Goal: Task Accomplishment & Management: Use online tool/utility

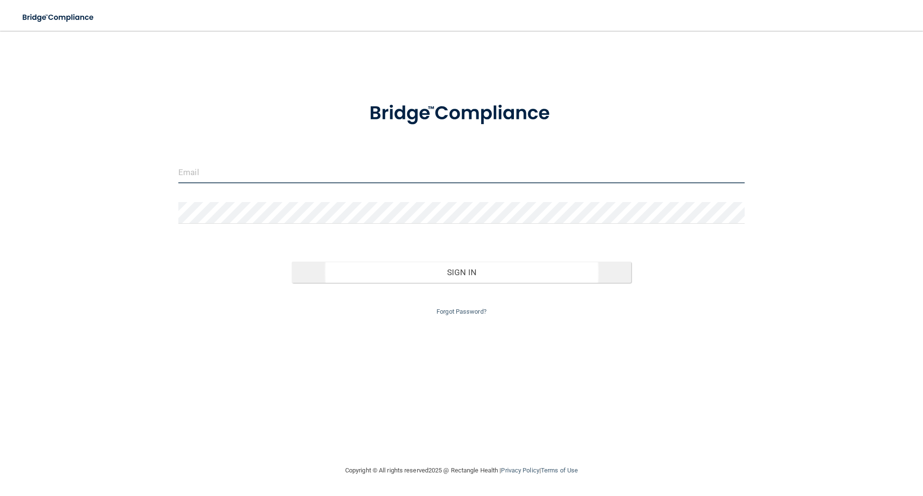
type input "[EMAIL_ADDRESS][DOMAIN_NAME]"
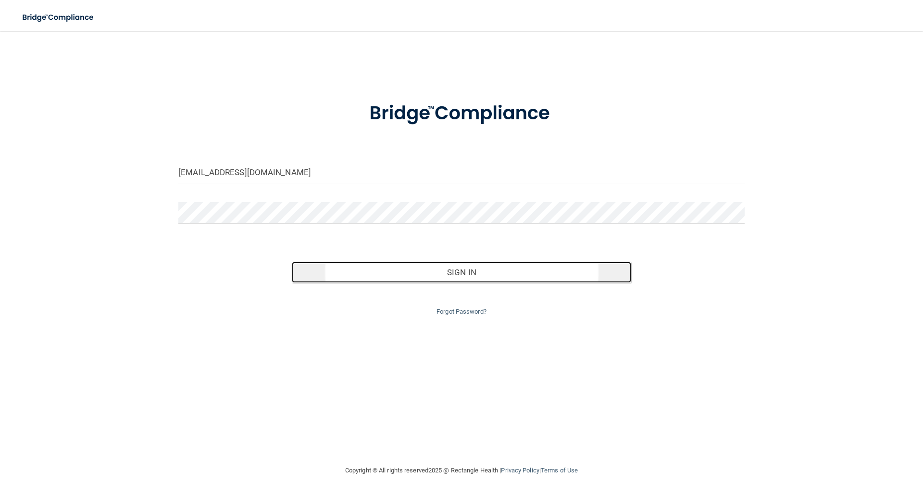
click at [489, 275] on button "Sign In" at bounding box center [462, 272] width 340 height 21
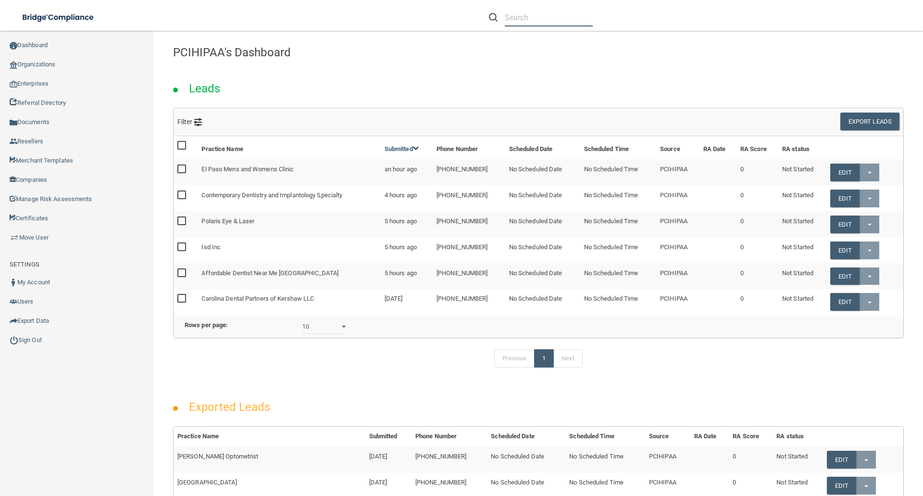
click at [551, 19] on input "text" at bounding box center [549, 18] width 88 height 18
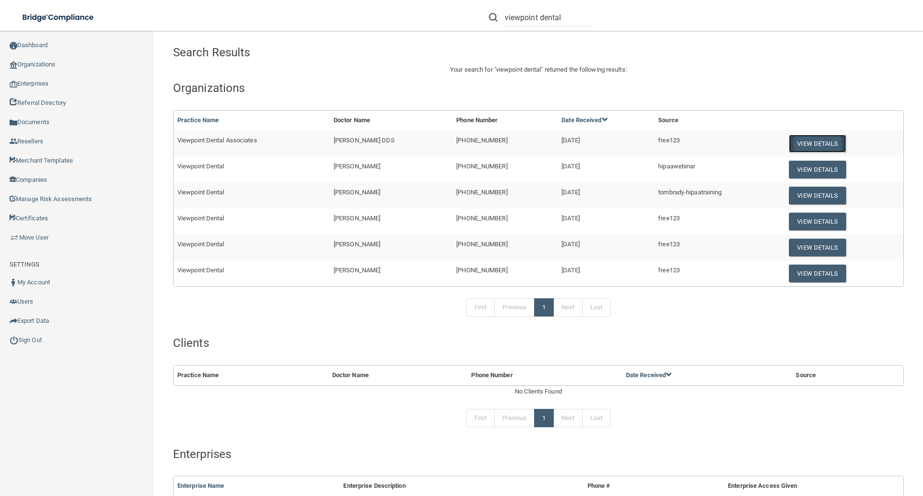
click at [823, 139] on button "View Details" at bounding box center [817, 144] width 57 height 18
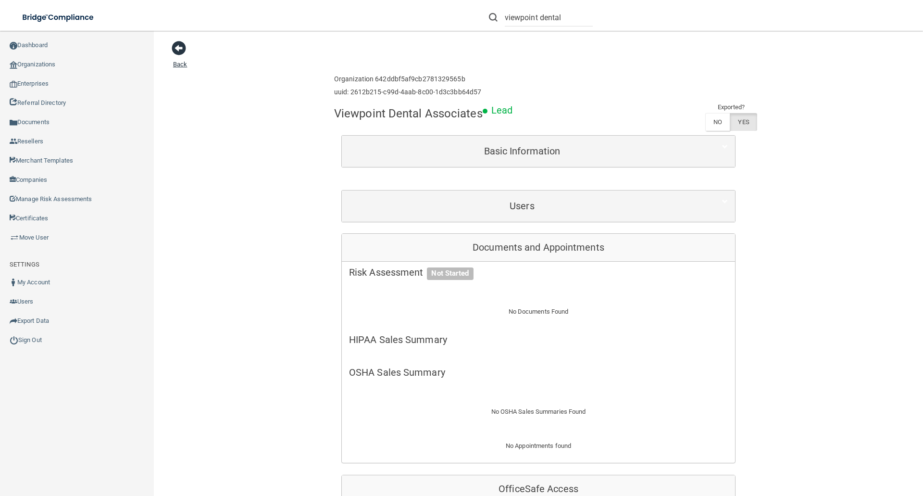
click at [178, 48] on span at bounding box center [179, 48] width 14 height 14
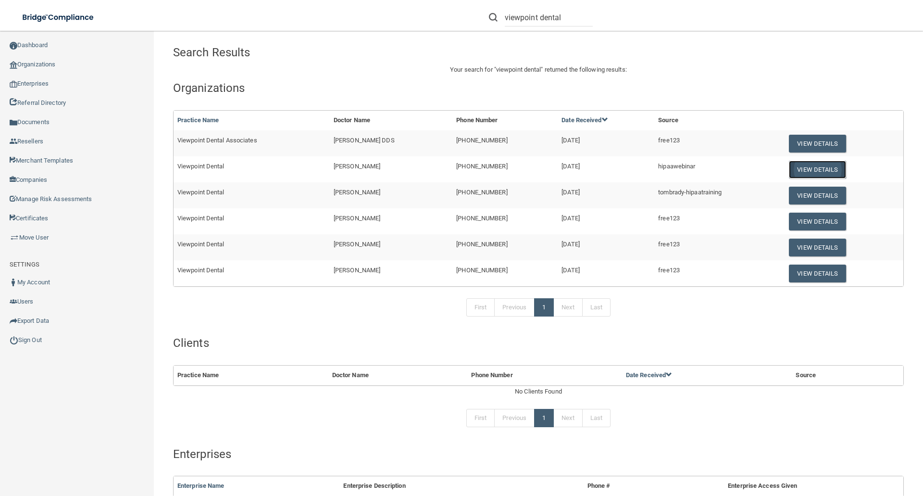
click at [818, 173] on button "View Details" at bounding box center [817, 170] width 57 height 18
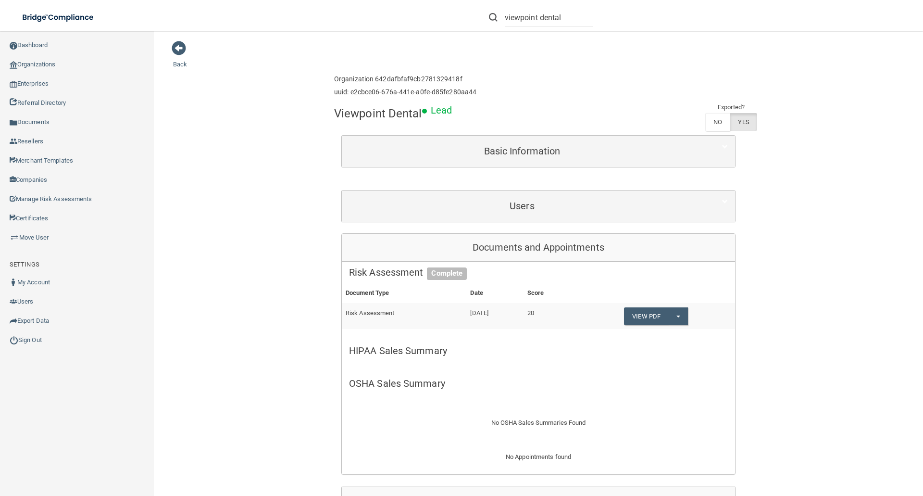
drag, startPoint x: 182, startPoint y: 49, endPoint x: 195, endPoint y: 58, distance: 15.5
click at [182, 49] on span at bounding box center [179, 48] width 14 height 14
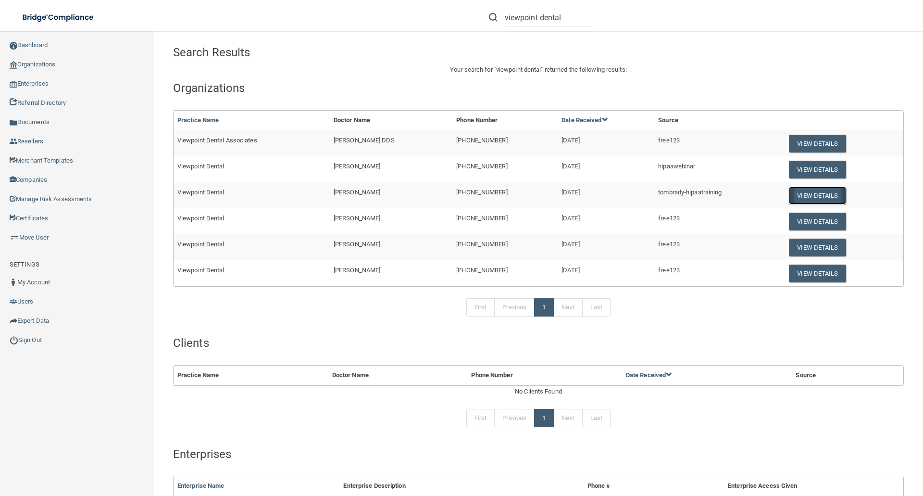
click at [823, 201] on button "View Details" at bounding box center [817, 196] width 57 height 18
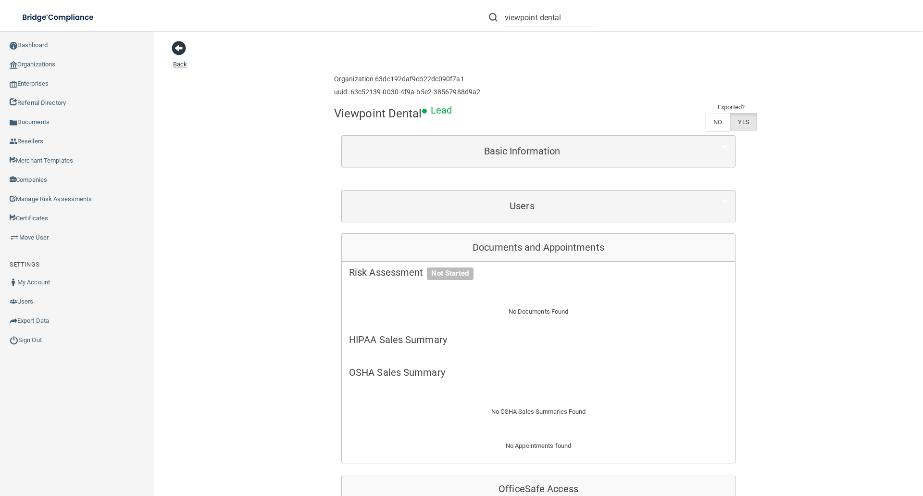
click at [178, 48] on span at bounding box center [179, 48] width 14 height 14
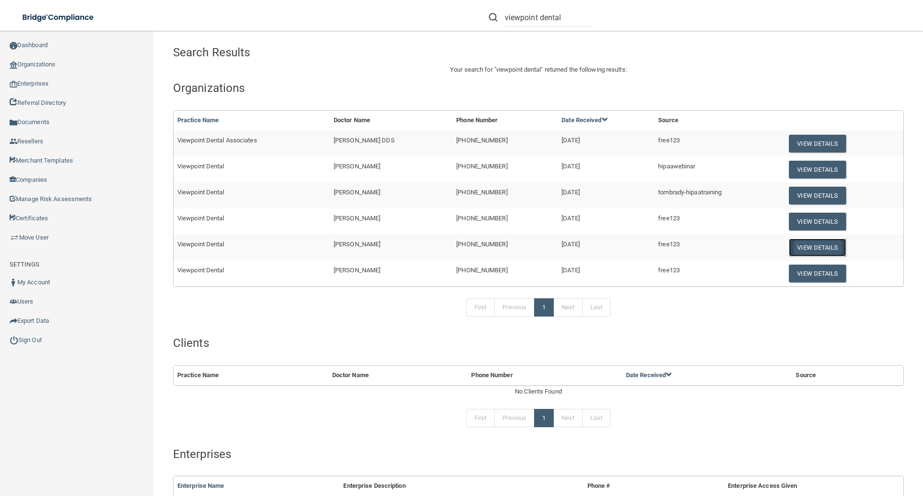
click at [825, 246] on button "View Details" at bounding box center [817, 247] width 57 height 18
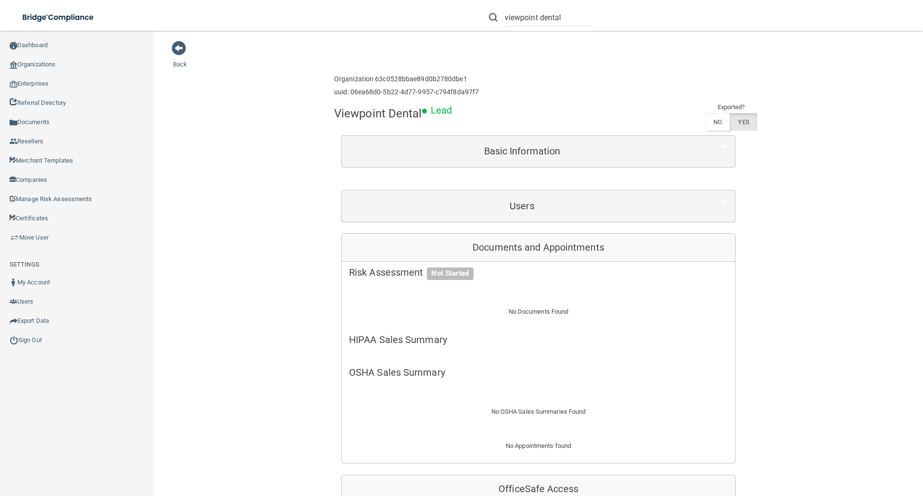
drag, startPoint x: 180, startPoint y: 45, endPoint x: 244, endPoint y: 83, distance: 74.8
click at [180, 44] on span at bounding box center [179, 48] width 14 height 14
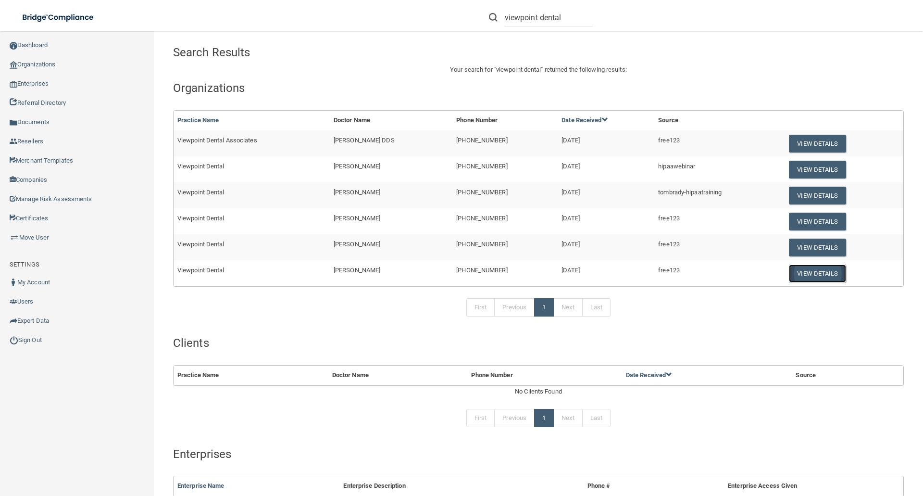
click at [809, 264] on button "View Details" at bounding box center [817, 273] width 57 height 18
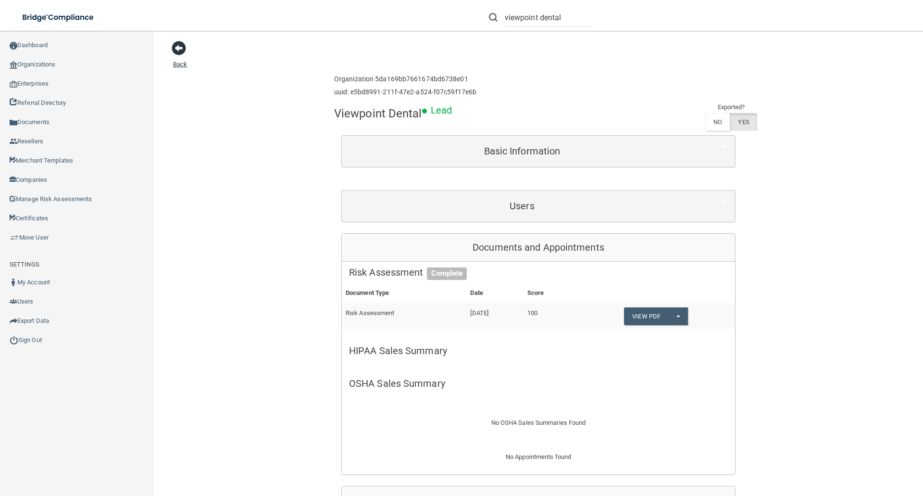
click at [171, 48] on main "Back Enterprise » Organization 5da169bb7661674bd6738e01 uuid: e5bd8991-211f-47e…" at bounding box center [538, 263] width 769 height 465
click at [178, 49] on span at bounding box center [179, 48] width 14 height 14
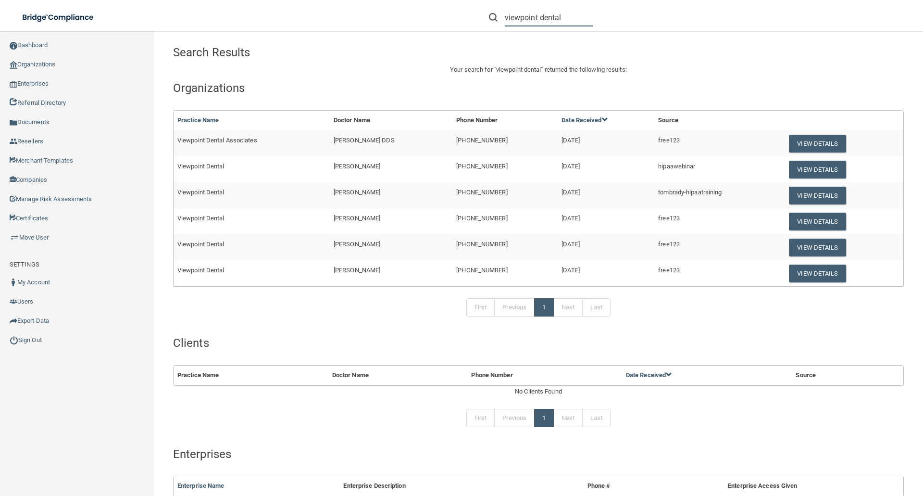
drag, startPoint x: 569, startPoint y: 17, endPoint x: 497, endPoint y: 18, distance: 72.1
click at [497, 18] on div "viewpoint dental" at bounding box center [541, 18] width 104 height 18
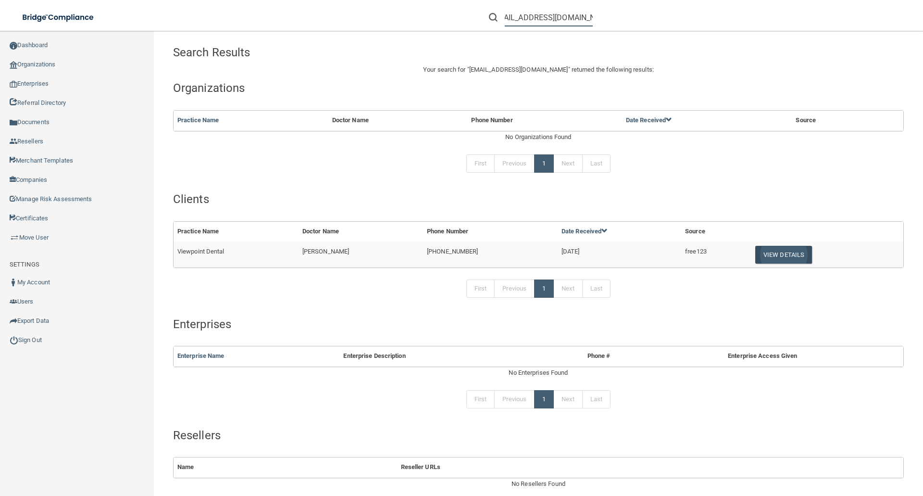
type input "[EMAIL_ADDRESS][DOMAIN_NAME]"
click at [792, 254] on button "View Details" at bounding box center [783, 255] width 57 height 18
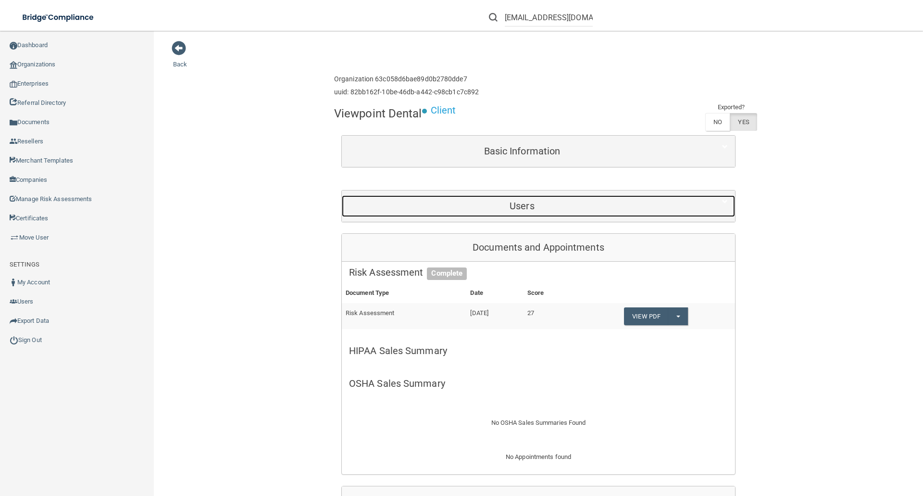
click at [521, 204] on h5 "Users" at bounding box center [522, 205] width 346 height 11
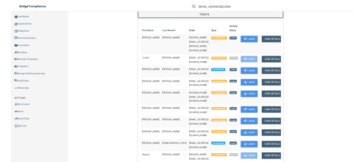
scroll to position [192, 0]
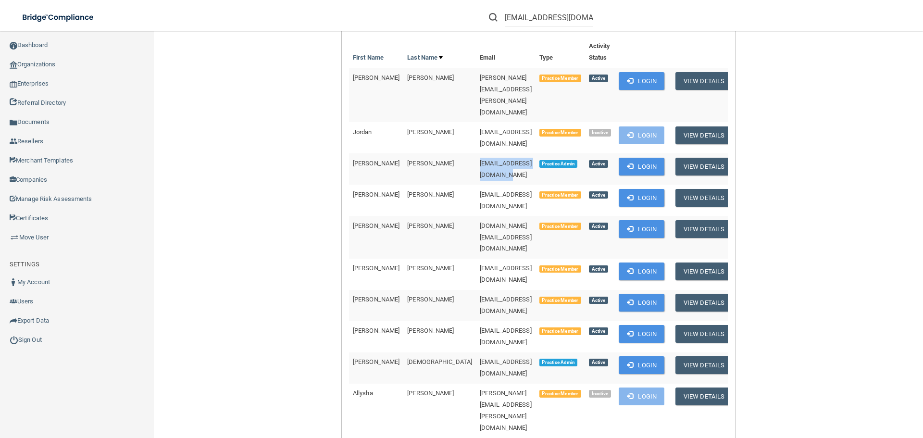
drag, startPoint x: 431, startPoint y: 131, endPoint x: 511, endPoint y: 136, distance: 80.0
click at [511, 153] on td "[EMAIL_ADDRESS][DOMAIN_NAME]" at bounding box center [506, 168] width 60 height 31
copy span "[EMAIL_ADDRESS][DOMAIN_NAME]"
drag, startPoint x: 431, startPoint y: 260, endPoint x: 482, endPoint y: 260, distance: 50.5
click at [482, 321] on td "[EMAIL_ADDRESS][DOMAIN_NAME]" at bounding box center [506, 336] width 60 height 31
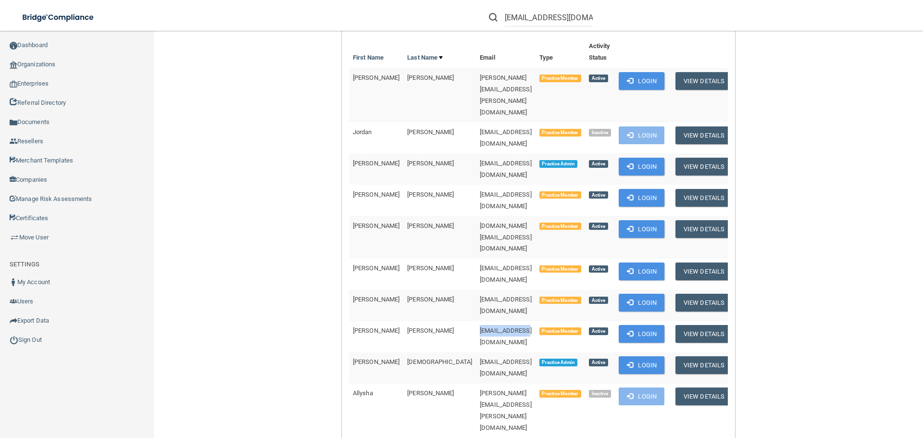
copy span "[EMAIL_ADDRESS][DOMAIN_NAME]"
drag, startPoint x: 435, startPoint y: 339, endPoint x: 450, endPoint y: 341, distance: 15.9
drag, startPoint x: 430, startPoint y: 81, endPoint x: 518, endPoint y: 83, distance: 87.5
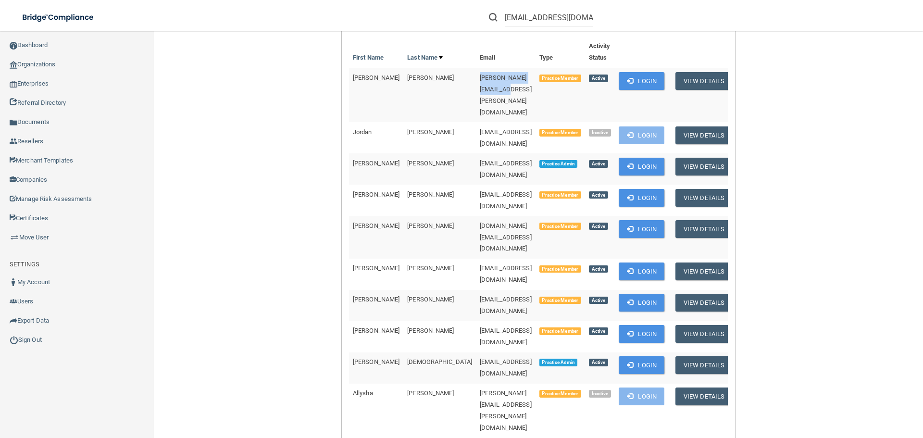
click at [518, 83] on td "[PERSON_NAME][EMAIL_ADDRESS][PERSON_NAME][DOMAIN_NAME]" at bounding box center [506, 95] width 60 height 54
copy span "[PERSON_NAME][EMAIL_ADDRESS][PERSON_NAME][DOMAIN_NAME]"
drag, startPoint x: 433, startPoint y: 160, endPoint x: 502, endPoint y: 159, distance: 69.7
click at [502, 185] on td "[EMAIL_ADDRESS][DOMAIN_NAME]" at bounding box center [506, 200] width 60 height 31
copy span "[EMAIL_ADDRESS][DOMAIN_NAME]"
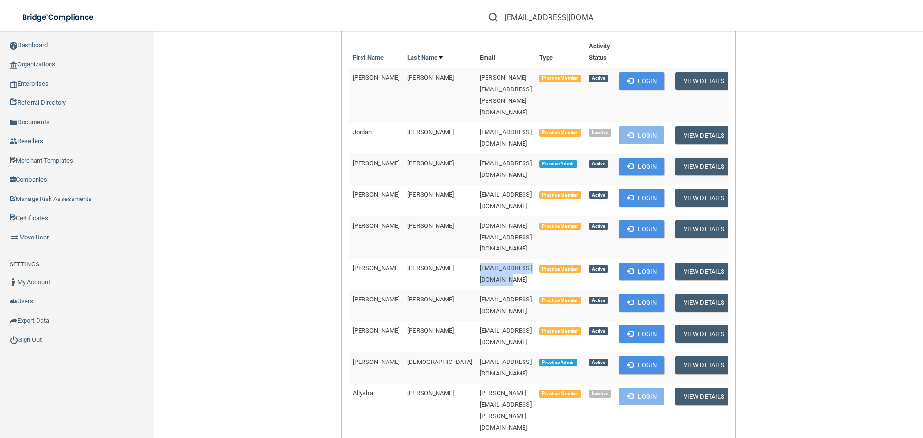
drag, startPoint x: 429, startPoint y: 208, endPoint x: 524, endPoint y: 208, distance: 94.7
click at [524, 259] on td "[EMAIL_ADDRESS][DOMAIN_NAME]" at bounding box center [506, 274] width 60 height 31
copy span "[EMAIL_ADDRESS][DOMAIN_NAME]"
drag, startPoint x: 433, startPoint y: 286, endPoint x: 526, endPoint y: 286, distance: 93.3
click at [526, 352] on td "[EMAIL_ADDRESS][DOMAIN_NAME]" at bounding box center [506, 367] width 60 height 31
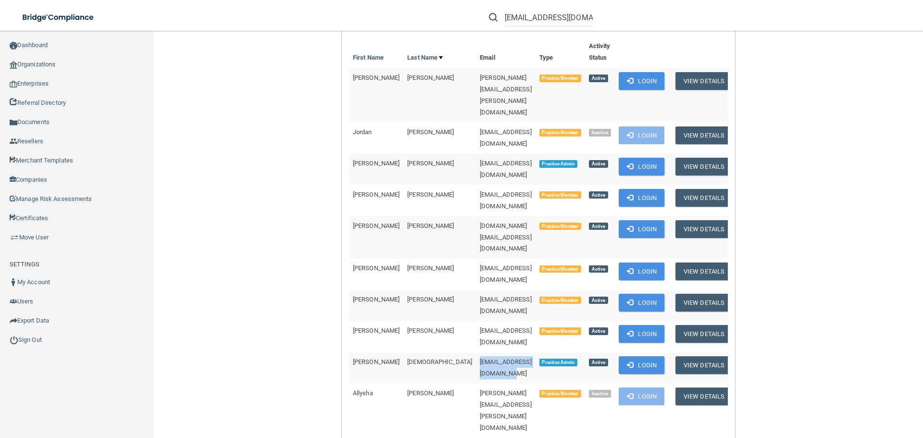
copy span "[EMAIL_ADDRESS][DOMAIN_NAME]"
drag, startPoint x: 433, startPoint y: 130, endPoint x: 505, endPoint y: 135, distance: 72.3
click at [505, 153] on td "[EMAIL_ADDRESS][DOMAIN_NAME]" at bounding box center [506, 168] width 60 height 31
copy span "[EMAIL_ADDRESS][DOMAIN_NAME]"
drag, startPoint x: 431, startPoint y: 260, endPoint x: 483, endPoint y: 260, distance: 52.4
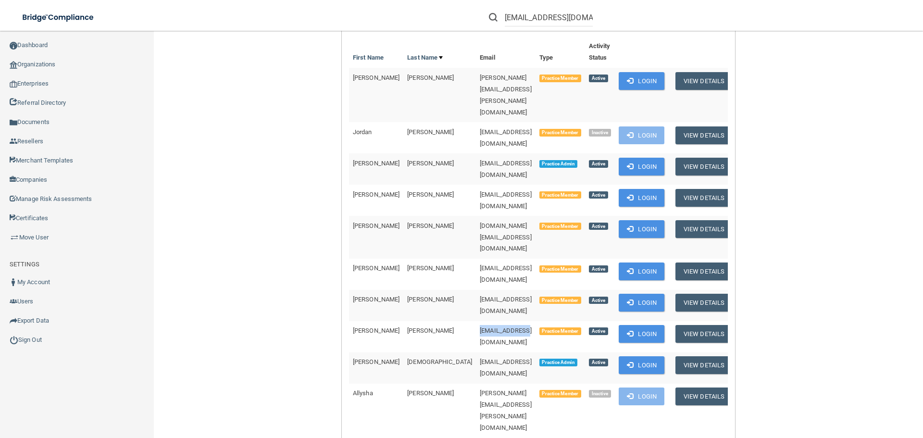
click at [483, 321] on td "[EMAIL_ADDRESS][DOMAIN_NAME]" at bounding box center [506, 336] width 60 height 31
copy span "[EMAIL_ADDRESS][DOMAIN_NAME]"
drag, startPoint x: 432, startPoint y: 364, endPoint x: 524, endPoint y: 370, distance: 93.0
copy span "[EMAIL_ADDRESS][DOMAIN_NAME]"
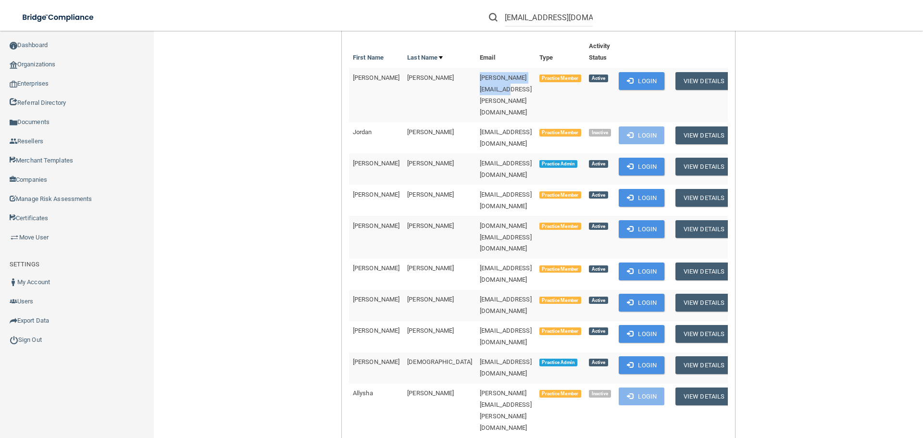
drag, startPoint x: 432, startPoint y: 78, endPoint x: 504, endPoint y: 84, distance: 71.9
click at [504, 84] on td "[PERSON_NAME][EMAIL_ADDRESS][PERSON_NAME][DOMAIN_NAME]" at bounding box center [506, 95] width 60 height 54
copy span "[PERSON_NAME][EMAIL_ADDRESS][PERSON_NAME][DOMAIN_NAME]"
drag, startPoint x: 433, startPoint y: 157, endPoint x: 505, endPoint y: 158, distance: 71.6
click at [505, 185] on td "[EMAIL_ADDRESS][DOMAIN_NAME]" at bounding box center [506, 200] width 60 height 31
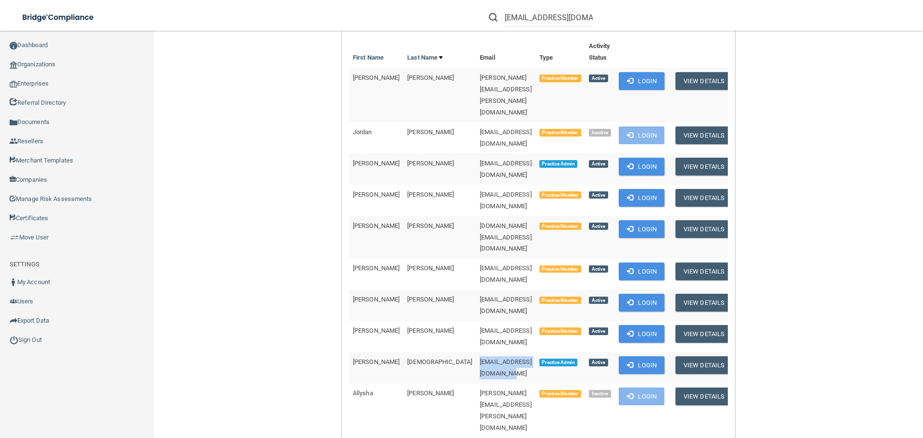
drag, startPoint x: 434, startPoint y: 287, endPoint x: 516, endPoint y: 292, distance: 82.3
click at [516, 352] on td "[EMAIL_ADDRESS][DOMAIN_NAME]" at bounding box center [506, 367] width 60 height 31
drag, startPoint x: 431, startPoint y: 209, endPoint x: 515, endPoint y: 210, distance: 83.7
click at [515, 259] on td "[EMAIL_ADDRESS][DOMAIN_NAME]" at bounding box center [506, 274] width 60 height 31
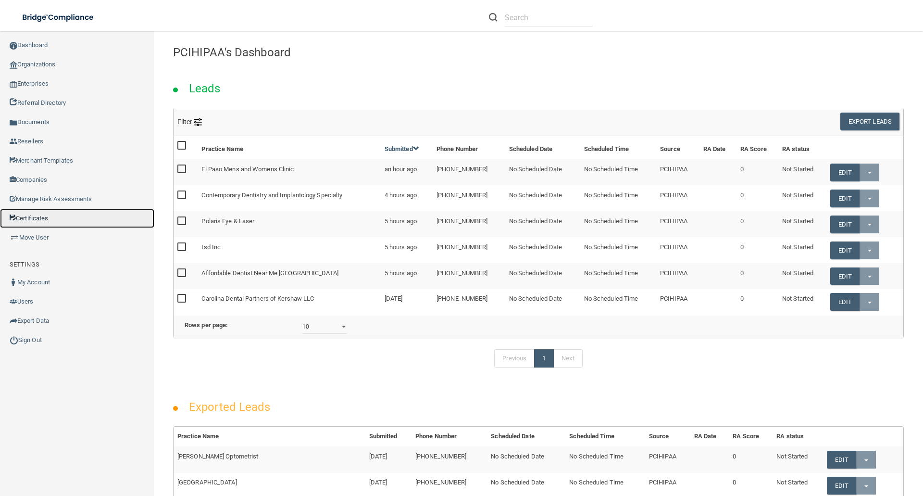
drag, startPoint x: 526, startPoint y: 17, endPoint x: 33, endPoint y: 217, distance: 532.2
click at [33, 217] on link "Certificates" at bounding box center [77, 218] width 154 height 19
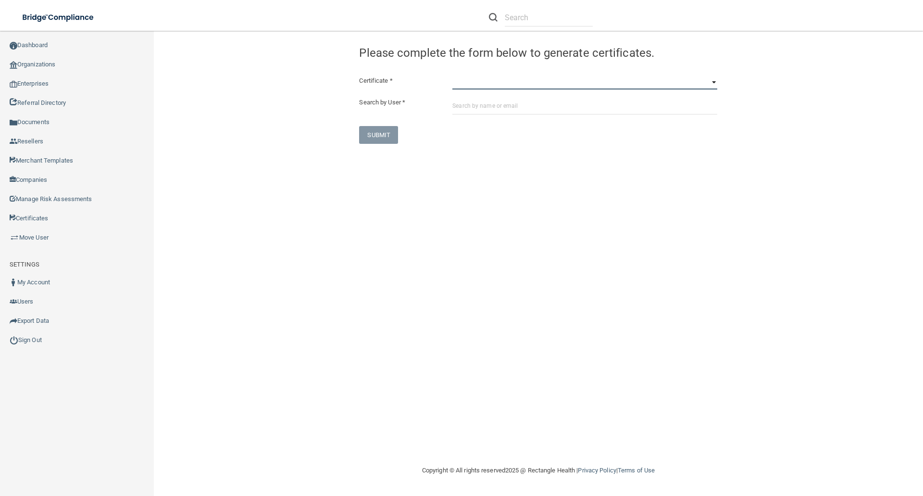
click at [466, 84] on select "HIPAA Officer Certification Training OSHA Bloodborne Pathogens OSHA [MEDICAL_DA…" at bounding box center [584, 82] width 265 height 14
select select "1"
click at [452, 75] on select "HIPAA Officer Certification Training OSHA Bloodborne Pathogens OSHA [MEDICAL_DA…" at bounding box center [584, 82] width 265 height 14
click at [456, 105] on input "text" at bounding box center [584, 106] width 265 height 18
paste input "[EMAIL_ADDRESS][DOMAIN_NAME]"
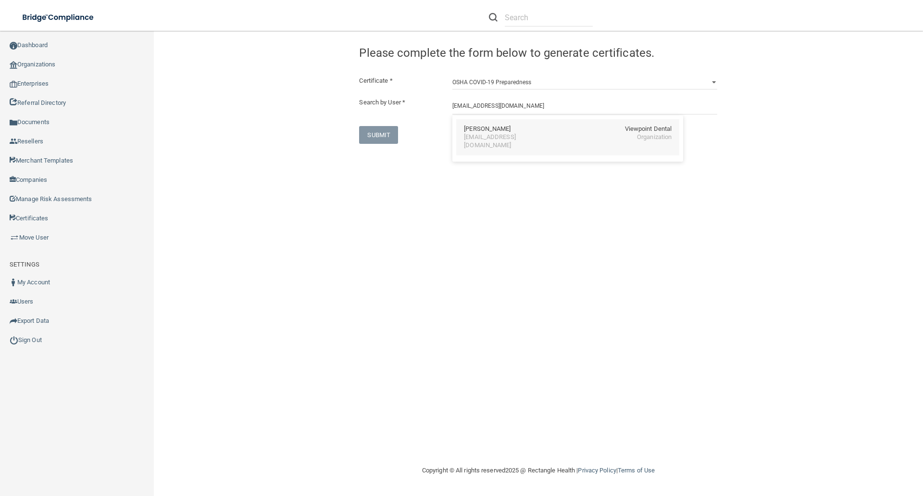
click at [476, 135] on div "[EMAIL_ADDRESS][DOMAIN_NAME]" at bounding box center [505, 141] width 83 height 16
type input "[PERSON_NAME]"
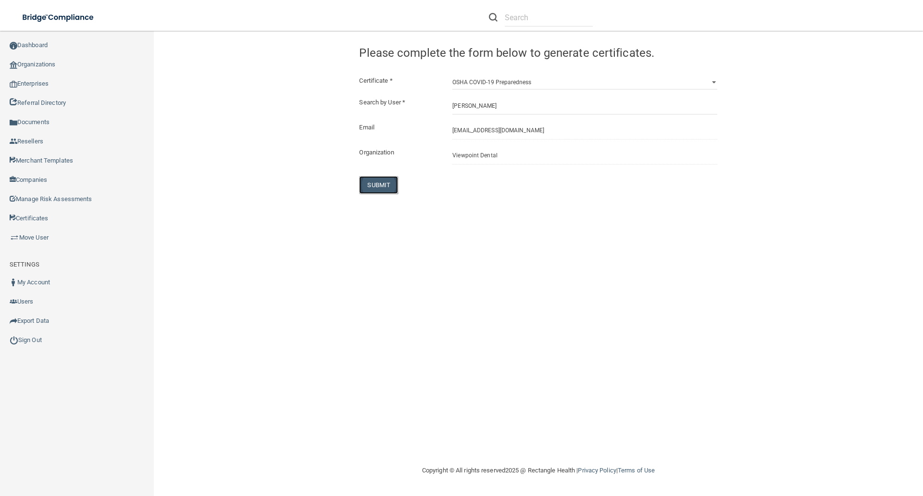
click at [377, 185] on button "SUBMIT" at bounding box center [378, 185] width 39 height 18
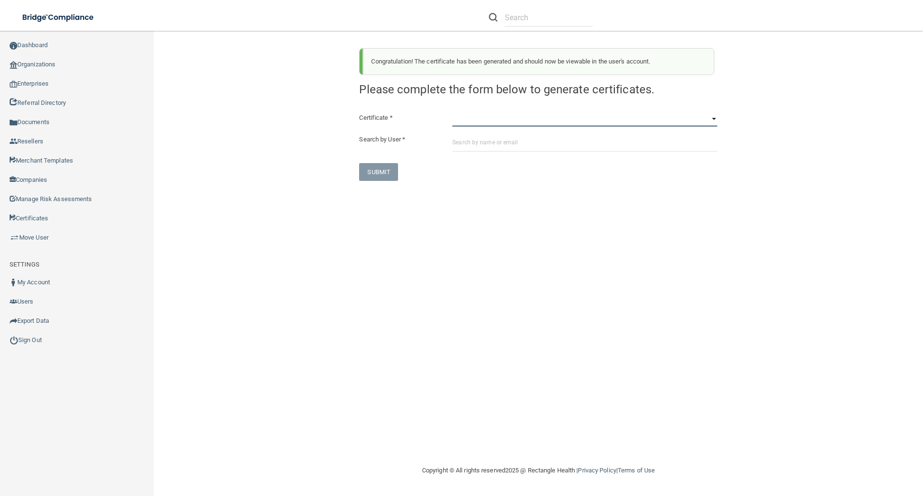
click at [461, 124] on select "HIPAA Officer Certification Training OSHA Bloodborne Pathogens OSHA [MEDICAL_DA…" at bounding box center [584, 119] width 265 height 14
select select "1"
click at [452, 112] on select "HIPAA Officer Certification Training OSHA Bloodborne Pathogens OSHA [MEDICAL_DA…" at bounding box center [584, 119] width 265 height 14
click at [459, 139] on input "text" at bounding box center [584, 143] width 265 height 18
paste input "[EMAIL_ADDRESS][DOMAIN_NAME]"
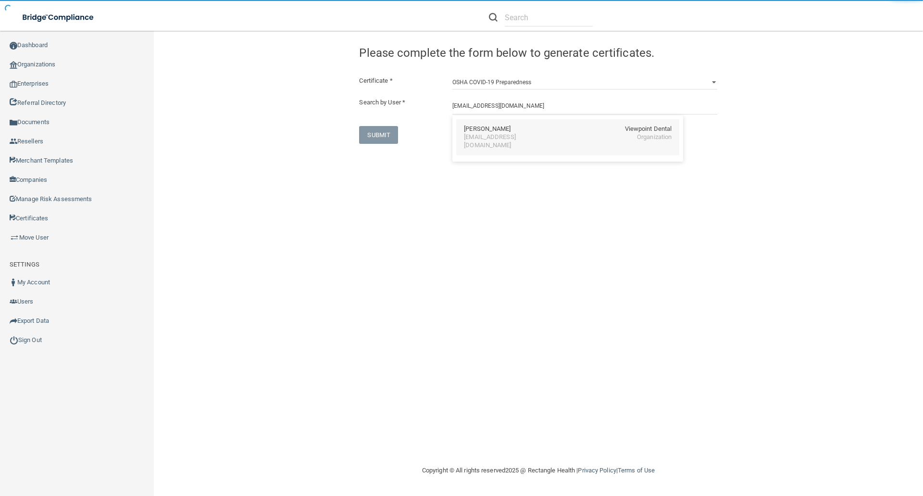
click at [472, 129] on div "[PERSON_NAME]" at bounding box center [487, 129] width 47 height 8
type input "[PERSON_NAME]"
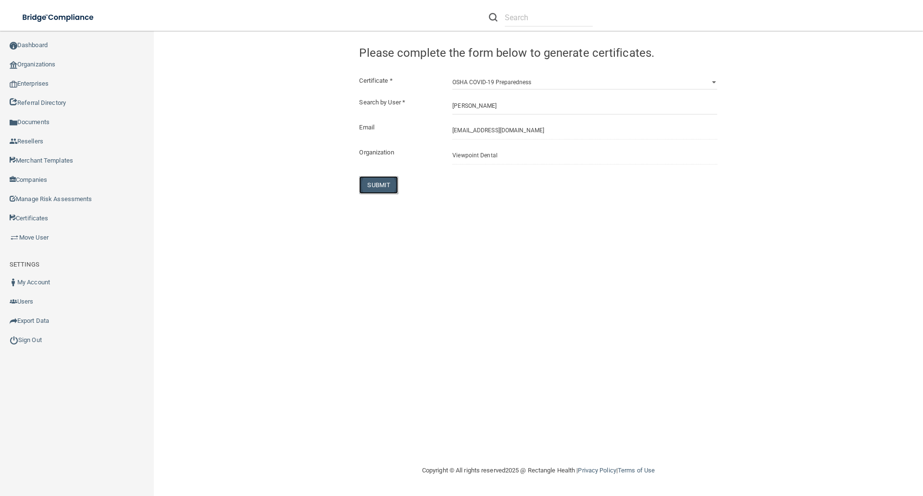
click at [377, 179] on button "SUBMIT" at bounding box center [378, 185] width 39 height 18
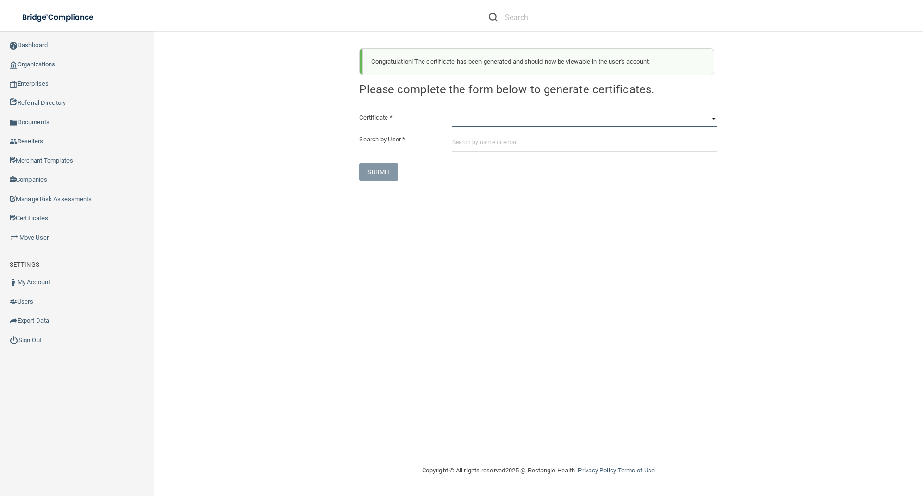
click at [458, 119] on select "HIPAA Officer Certification Training OSHA Bloodborne Pathogens OSHA [MEDICAL_DA…" at bounding box center [584, 119] width 265 height 14
select select "1"
click at [452, 112] on select "HIPAA Officer Certification Training OSHA Bloodborne Pathogens OSHA [MEDICAL_DA…" at bounding box center [584, 119] width 265 height 14
click at [460, 137] on input "text" at bounding box center [584, 143] width 265 height 18
paste input "[PERSON_NAME][EMAIL_ADDRESS][PERSON_NAME][DOMAIN_NAME]"
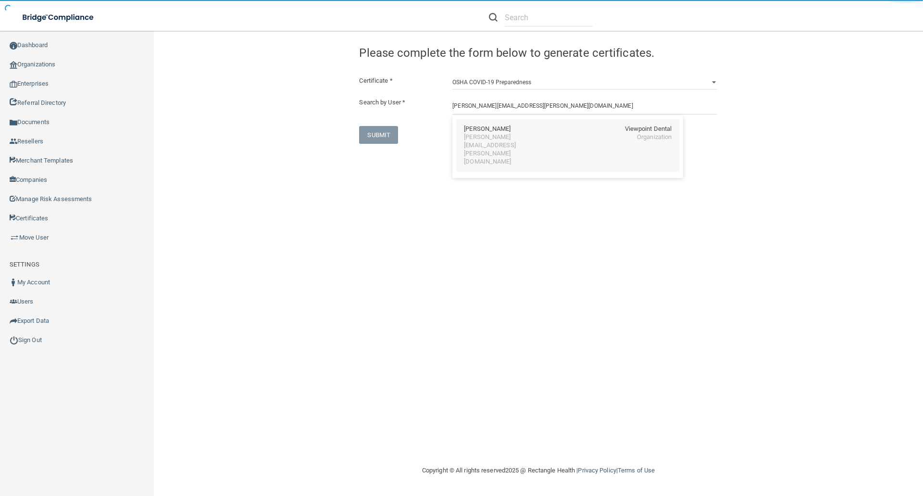
click at [478, 136] on div "[PERSON_NAME][EMAIL_ADDRESS][PERSON_NAME][DOMAIN_NAME]" at bounding box center [505, 149] width 83 height 33
type input "[PERSON_NAME]"
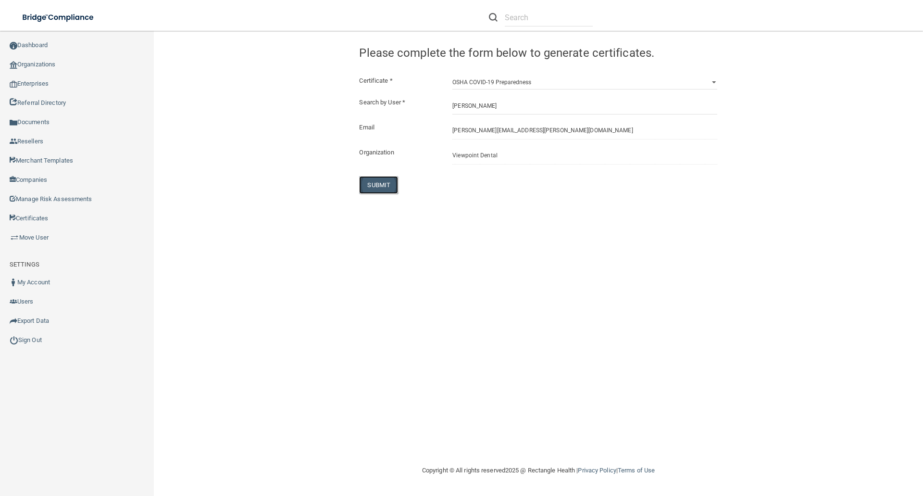
click at [387, 186] on button "SUBMIT" at bounding box center [378, 185] width 39 height 18
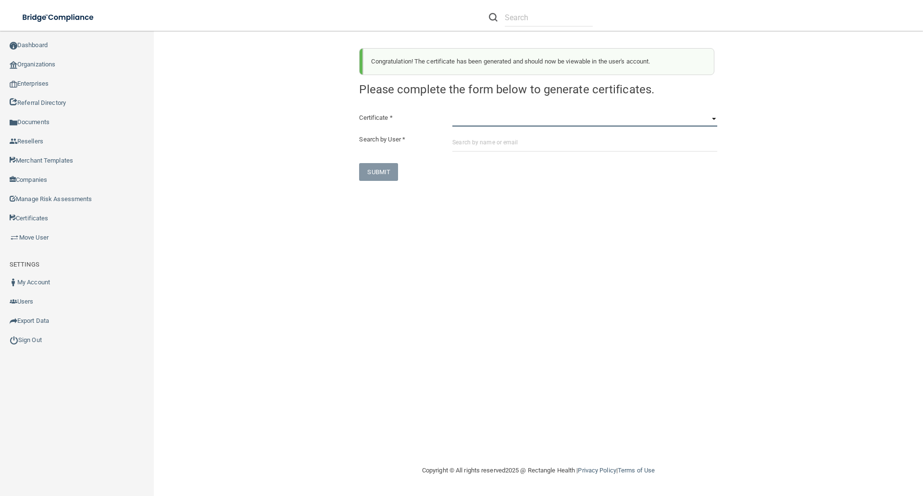
click at [458, 122] on select "HIPAA Officer Certification Training OSHA Bloodborne Pathogens OSHA [MEDICAL_DA…" at bounding box center [584, 119] width 265 height 14
select select "1"
click at [452, 112] on select "HIPAA Officer Certification Training OSHA Bloodborne Pathogens OSHA [MEDICAL_DA…" at bounding box center [584, 119] width 265 height 14
click at [454, 139] on input "text" at bounding box center [584, 143] width 265 height 18
paste input "[EMAIL_ADDRESS][DOMAIN_NAME]"
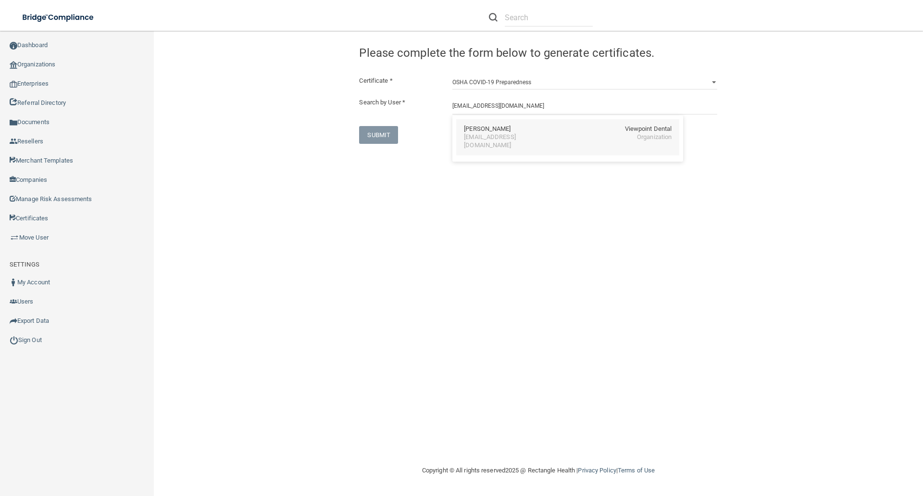
click at [503, 129] on div "[PERSON_NAME]" at bounding box center [487, 129] width 47 height 8
type input "[PERSON_NAME]"
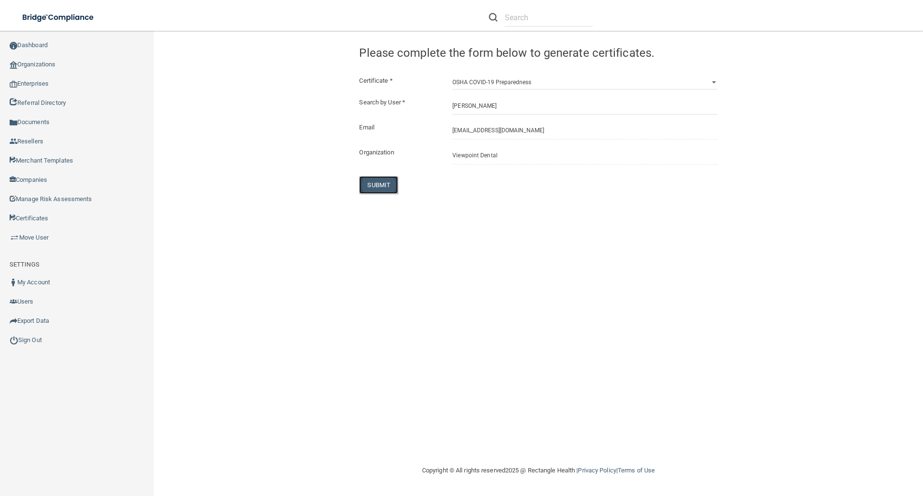
click at [374, 183] on button "SUBMIT" at bounding box center [378, 185] width 39 height 18
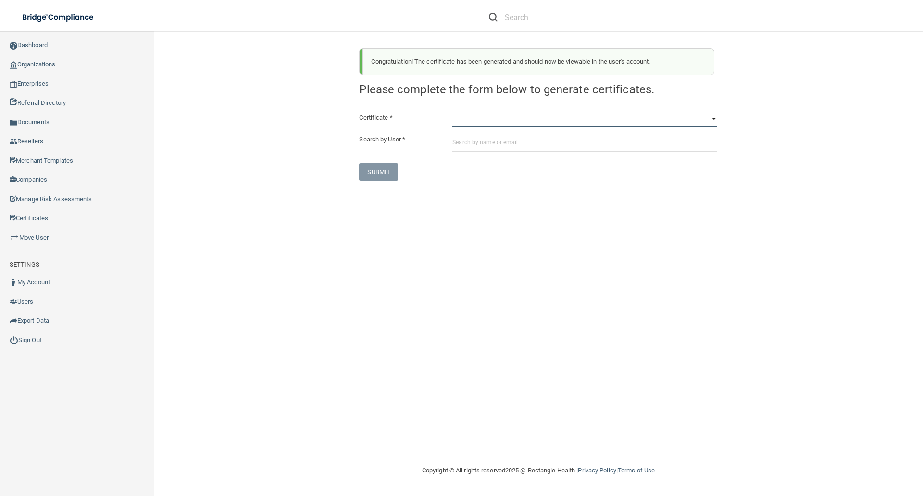
click at [460, 123] on select "HIPAA Officer Certification Training OSHA Bloodborne Pathogens OSHA [MEDICAL_DA…" at bounding box center [584, 119] width 265 height 14
select select "1"
click at [452, 112] on select "HIPAA Officer Certification Training OSHA Bloodborne Pathogens OSHA [MEDICAL_DA…" at bounding box center [584, 119] width 265 height 14
click at [458, 143] on input "text" at bounding box center [584, 143] width 265 height 18
paste input "[EMAIL_ADDRESS][DOMAIN_NAME]"
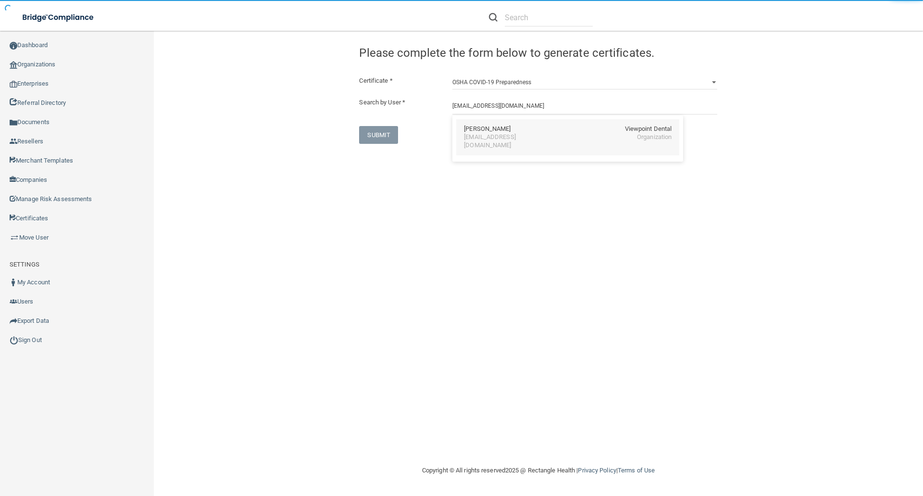
click at [492, 134] on div "[EMAIL_ADDRESS][DOMAIN_NAME]" at bounding box center [505, 141] width 83 height 16
type input "[PERSON_NAME]"
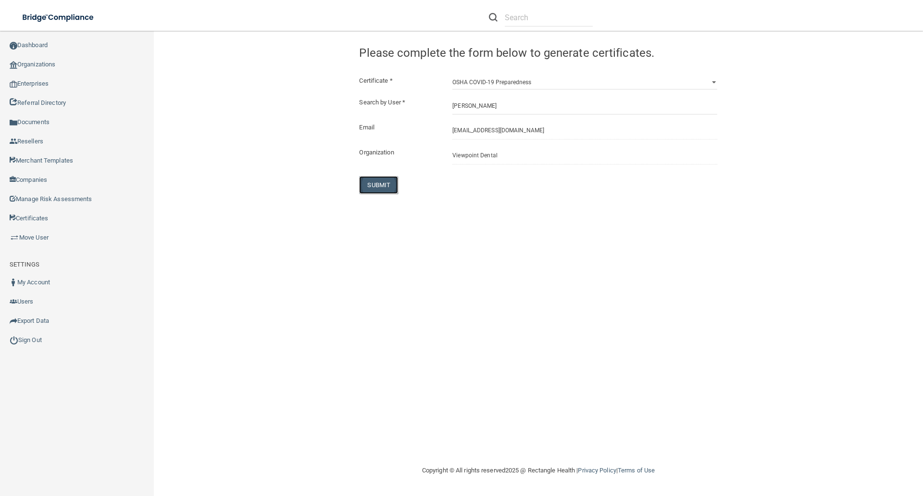
click at [375, 186] on button "SUBMIT" at bounding box center [378, 185] width 39 height 18
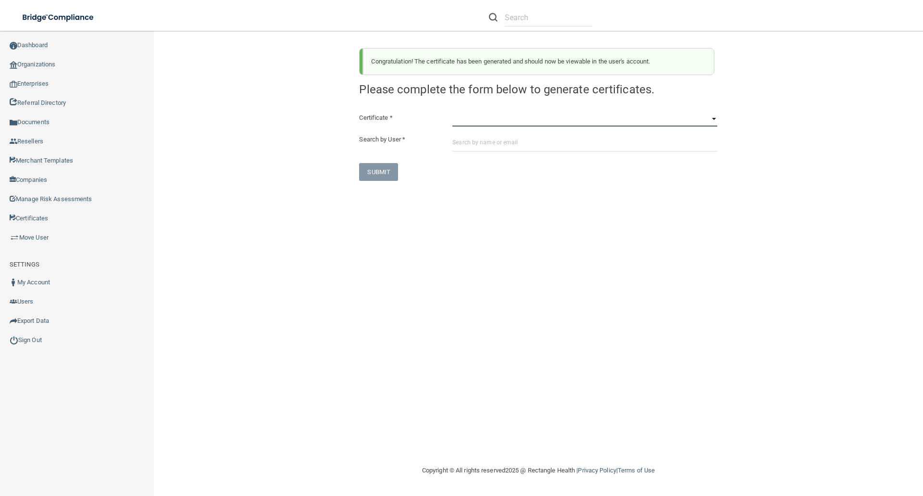
drag, startPoint x: 467, startPoint y: 119, endPoint x: 472, endPoint y: 120, distance: 5.3
click at [467, 119] on select "HIPAA Officer Certification Training OSHA Bloodborne Pathogens OSHA [MEDICAL_DA…" at bounding box center [584, 119] width 265 height 14
select select "1"
click at [452, 112] on select "HIPAA Officer Certification Training OSHA Bloodborne Pathogens OSHA [MEDICAL_DA…" at bounding box center [584, 119] width 265 height 14
click at [462, 139] on input "text" at bounding box center [584, 143] width 265 height 18
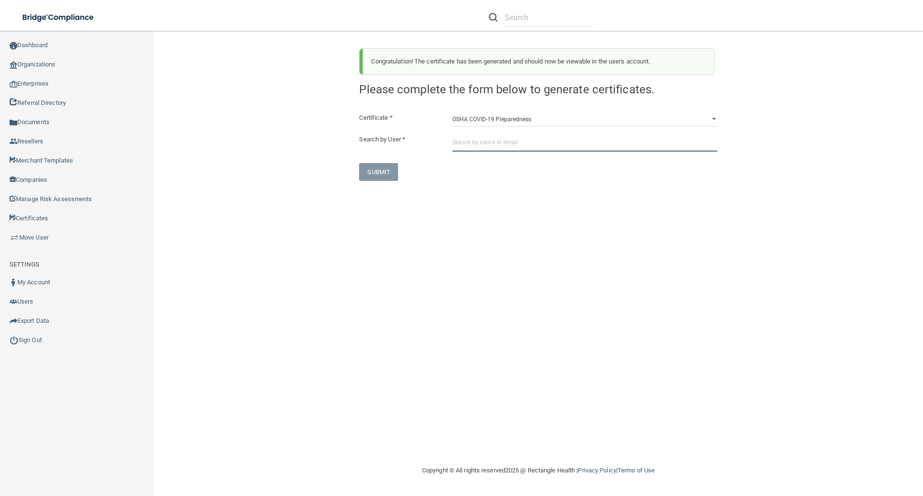
paste input "[EMAIL_ADDRESS][DOMAIN_NAME]"
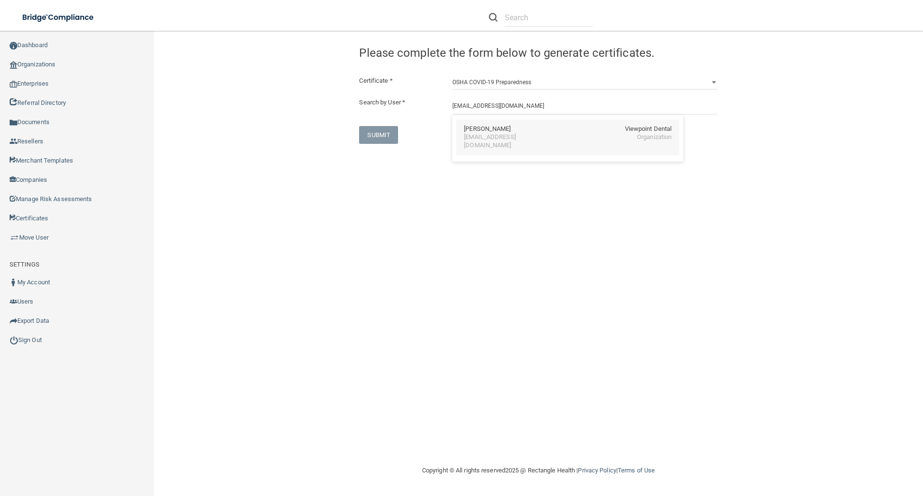
click at [495, 135] on div "[EMAIL_ADDRESS][DOMAIN_NAME]" at bounding box center [505, 141] width 83 height 16
type input "[PERSON_NAME]"
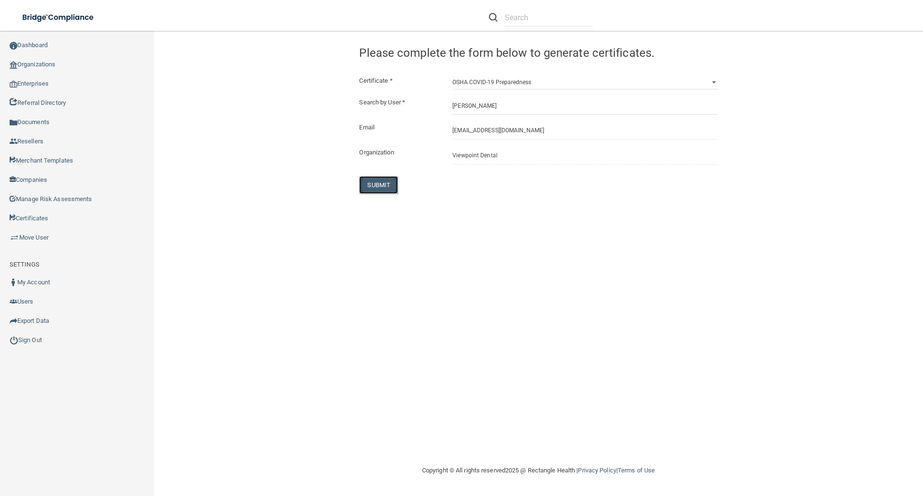
click at [370, 186] on button "SUBMIT" at bounding box center [378, 185] width 39 height 18
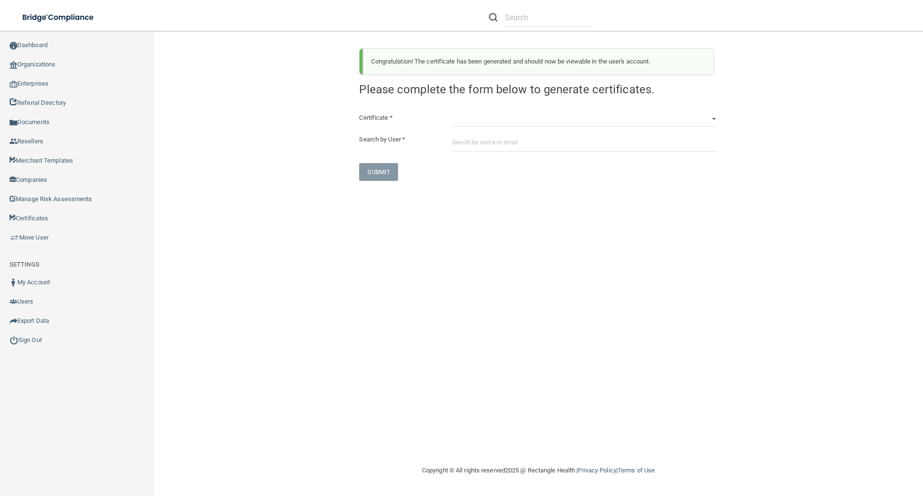
click at [449, 125] on div "HIPAA Officer Certification Training OSHA Bloodborne Pathogens OSHA [MEDICAL_DA…" at bounding box center [584, 119] width 279 height 14
click at [453, 122] on select "HIPAA Officer Certification Training OSHA Bloodborne Pathogens OSHA [MEDICAL_DA…" at bounding box center [584, 119] width 265 height 14
select select "3"
click at [452, 112] on select "HIPAA Officer Certification Training OSHA Bloodborne Pathogens OSHA [MEDICAL_DA…" at bounding box center [584, 119] width 265 height 14
click at [461, 142] on input "text" at bounding box center [584, 143] width 265 height 18
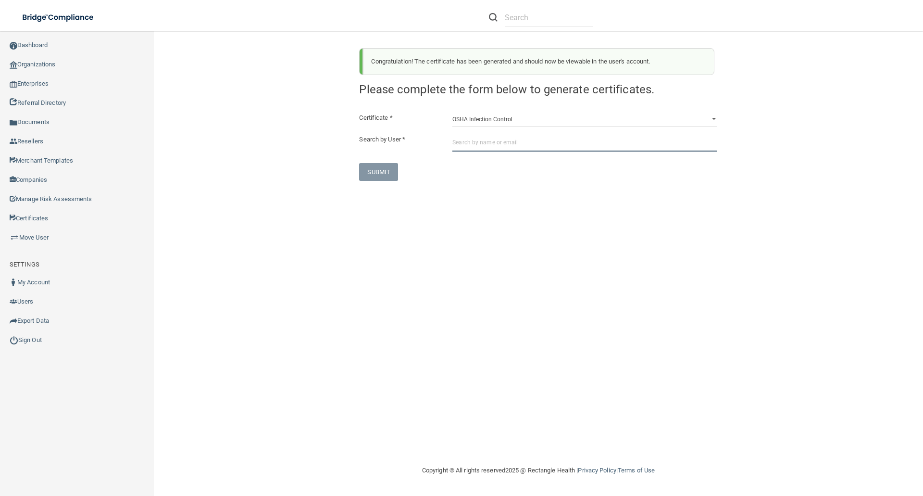
paste input "[EMAIL_ADDRESS][DOMAIN_NAME]"
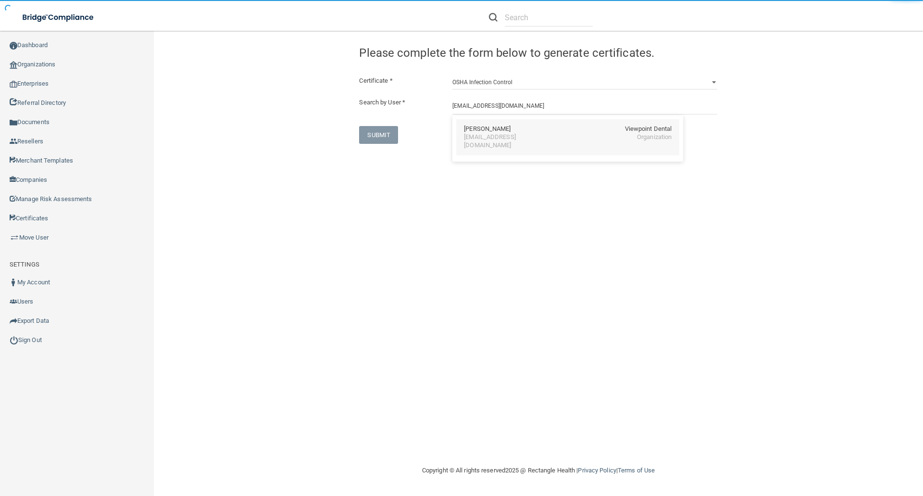
click at [487, 130] on div "[PERSON_NAME]" at bounding box center [487, 129] width 47 height 8
type input "[PERSON_NAME]"
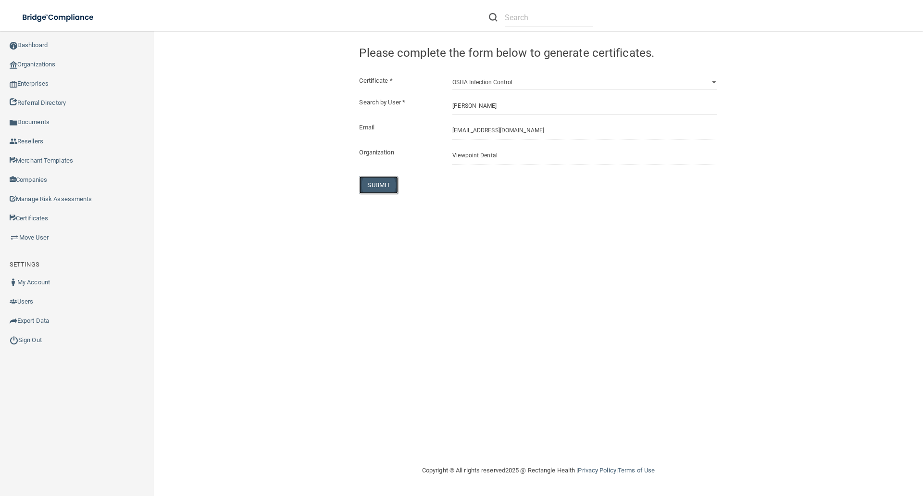
click at [372, 183] on button "SUBMIT" at bounding box center [378, 185] width 39 height 18
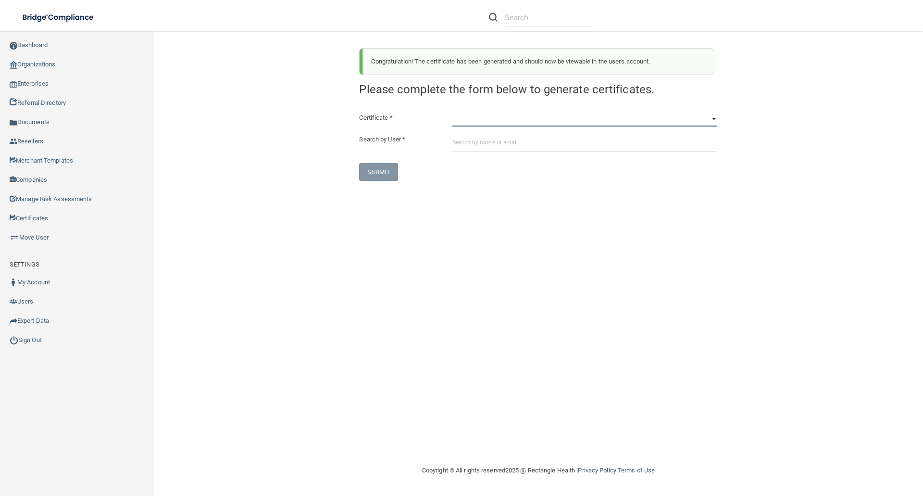
click at [456, 120] on select "HIPAA Officer Certification Training OSHA Bloodborne Pathogens OSHA [MEDICAL_DA…" at bounding box center [584, 119] width 265 height 14
select select "3"
click at [452, 112] on select "HIPAA Officer Certification Training OSHA Bloodborne Pathogens OSHA [MEDICAL_DA…" at bounding box center [584, 119] width 265 height 14
click at [458, 141] on input "text" at bounding box center [584, 143] width 265 height 18
paste input "[EMAIL_ADDRESS][DOMAIN_NAME]"
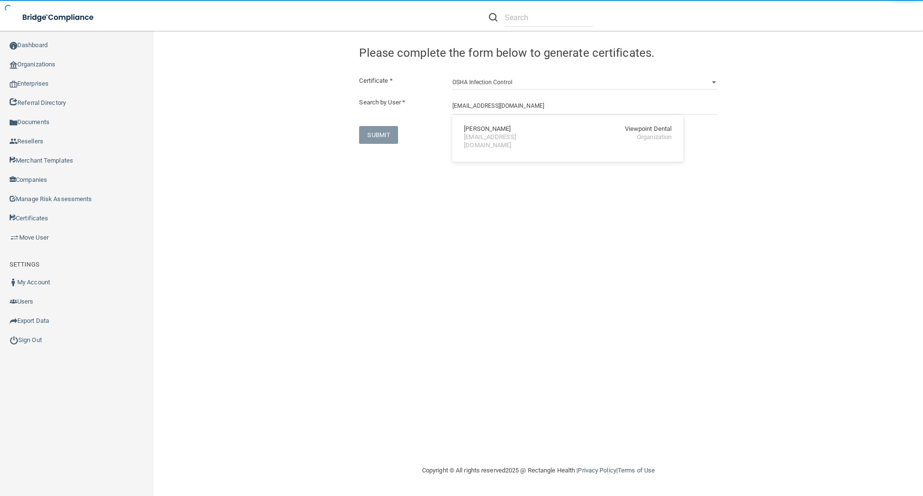
click at [472, 128] on div "[PERSON_NAME]" at bounding box center [487, 129] width 47 height 8
type input "[PERSON_NAME]"
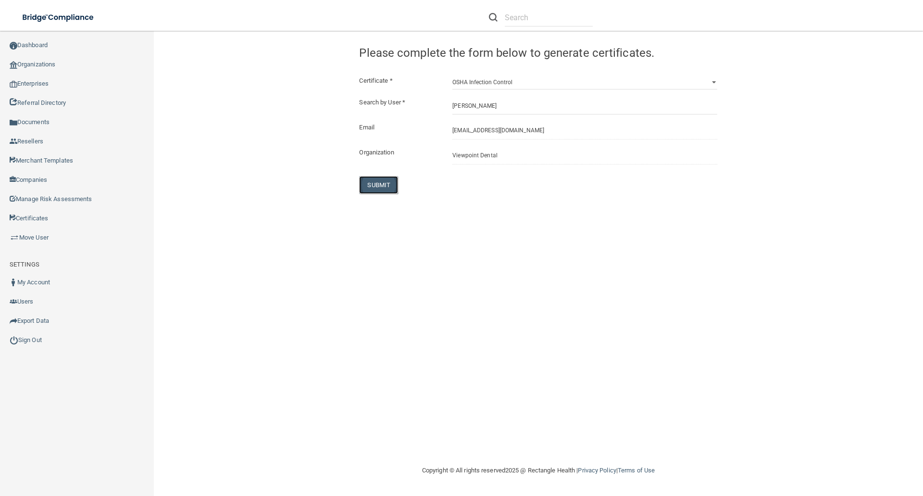
click at [375, 180] on button "SUBMIT" at bounding box center [378, 185] width 39 height 18
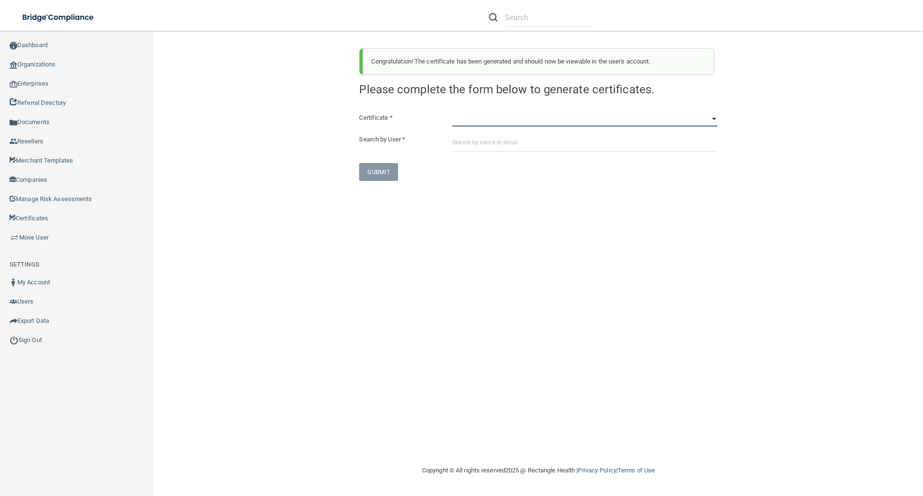
click at [456, 121] on select "HIPAA Officer Certification Training OSHA Bloodborne Pathogens OSHA [MEDICAL_DA…" at bounding box center [584, 119] width 265 height 14
select select "3"
click at [452, 112] on select "HIPAA Officer Certification Training OSHA Bloodborne Pathogens OSHA [MEDICAL_DA…" at bounding box center [584, 119] width 265 height 14
click at [458, 141] on input "text" at bounding box center [584, 143] width 265 height 18
paste input "[EMAIL_ADDRESS][DOMAIN_NAME]"
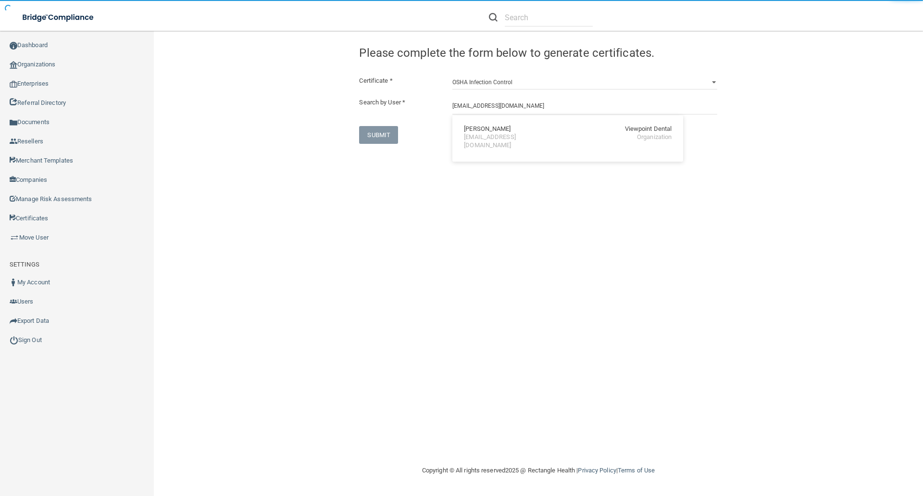
click at [507, 143] on div "[PERSON_NAME] Viewpoint Dental [EMAIL_ADDRESS][DOMAIN_NAME] Organization" at bounding box center [567, 137] width 223 height 36
type input "[PERSON_NAME]"
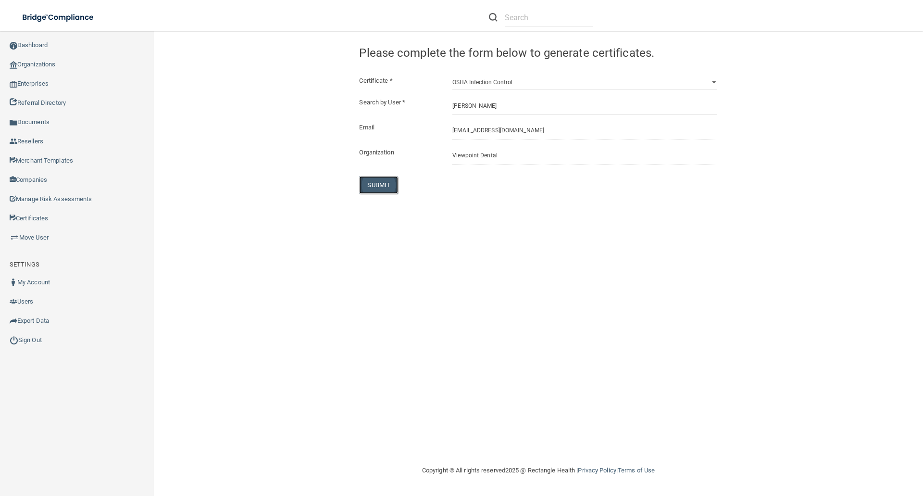
click at [380, 185] on button "SUBMIT" at bounding box center [378, 185] width 39 height 18
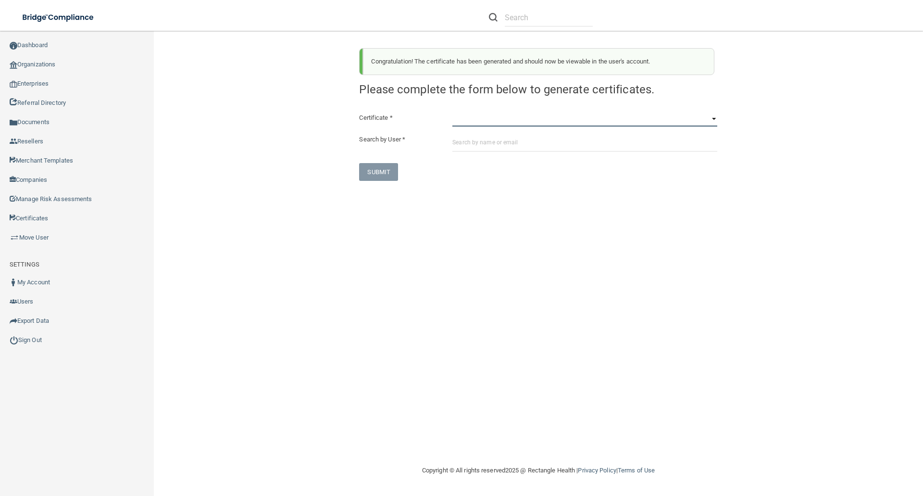
click at [453, 124] on select "HIPAA Officer Certification Training OSHA Bloodborne Pathogens OSHA [MEDICAL_DA…" at bounding box center [584, 119] width 265 height 14
select select "3"
click at [452, 112] on select "HIPAA Officer Certification Training OSHA Bloodborne Pathogens OSHA [MEDICAL_DA…" at bounding box center [584, 119] width 265 height 14
click at [460, 143] on input "text" at bounding box center [584, 143] width 265 height 18
paste input "[PERSON_NAME][EMAIL_ADDRESS][PERSON_NAME][DOMAIN_NAME]"
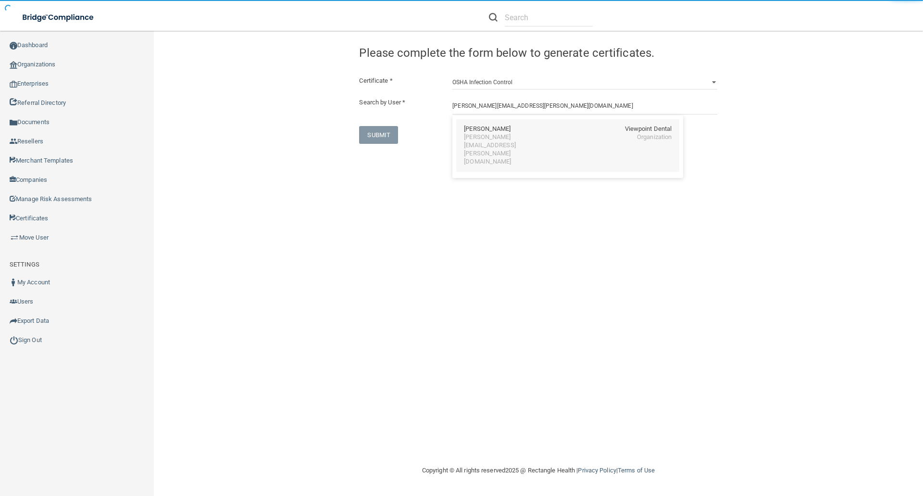
click at [471, 125] on div "[PERSON_NAME]" at bounding box center [487, 129] width 47 height 8
type input "[PERSON_NAME]"
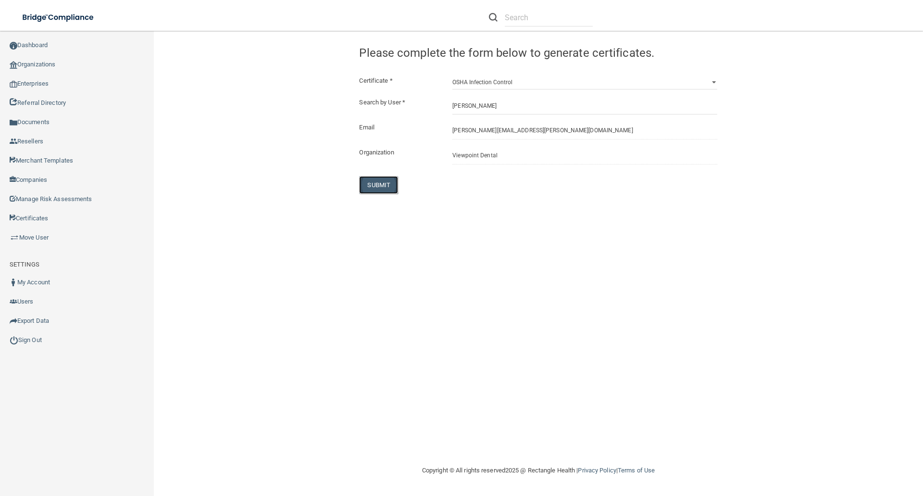
click at [370, 182] on button "SUBMIT" at bounding box center [378, 185] width 39 height 18
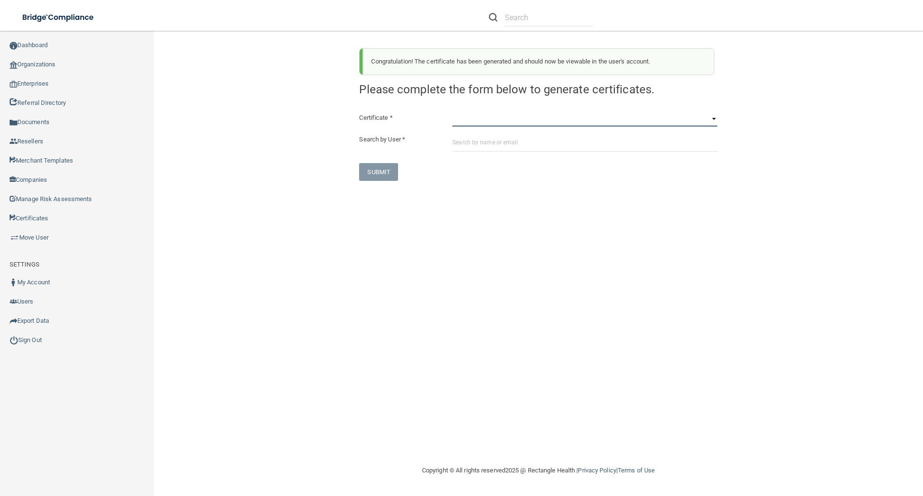
click at [460, 119] on select "HIPAA Officer Certification Training OSHA Bloodborne Pathogens OSHA [MEDICAL_DA…" at bounding box center [584, 119] width 265 height 14
select select "3"
click at [452, 112] on select "HIPAA Officer Certification Training OSHA Bloodborne Pathogens OSHA [MEDICAL_DA…" at bounding box center [584, 119] width 265 height 14
click at [460, 140] on input "text" at bounding box center [584, 143] width 265 height 18
paste input "[EMAIL_ADDRESS][DOMAIN_NAME]"
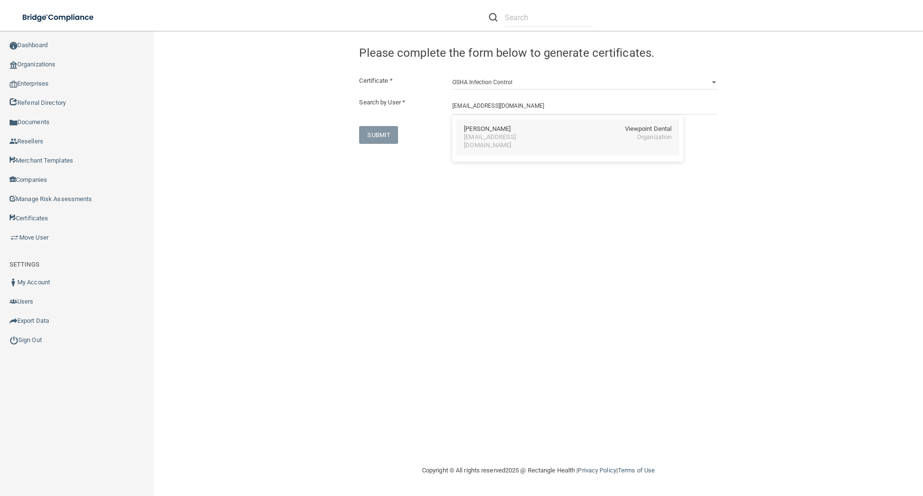
click at [486, 132] on div "[PERSON_NAME]" at bounding box center [487, 129] width 47 height 8
type input "[PERSON_NAME]"
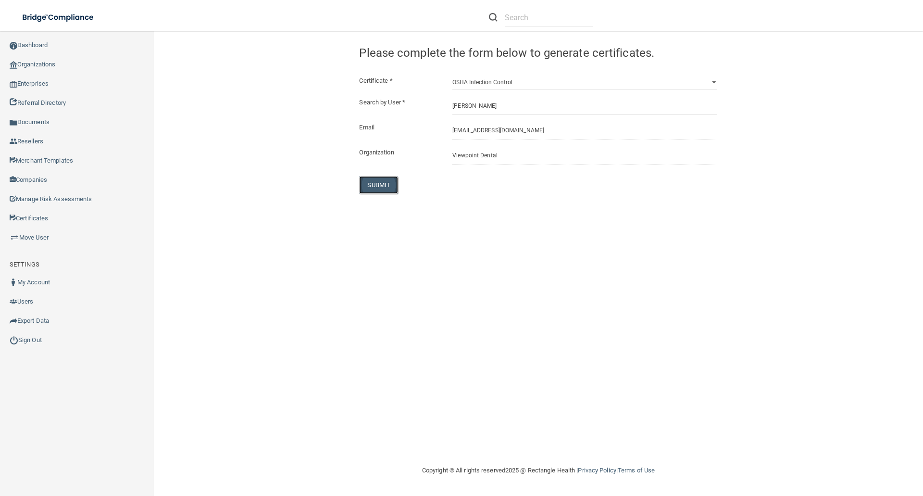
click at [373, 181] on button "SUBMIT" at bounding box center [378, 185] width 39 height 18
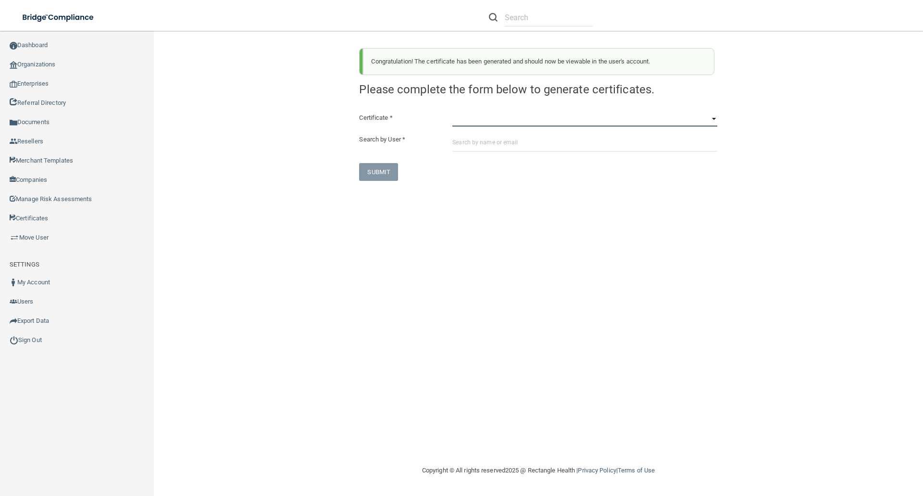
click at [458, 121] on select "HIPAA Officer Certification Training OSHA Bloodborne Pathogens OSHA [MEDICAL_DA…" at bounding box center [584, 119] width 265 height 14
select select "3"
click at [452, 112] on select "HIPAA Officer Certification Training OSHA Bloodborne Pathogens OSHA [MEDICAL_DA…" at bounding box center [584, 119] width 265 height 14
click at [456, 143] on input "text" at bounding box center [584, 143] width 265 height 18
paste input "[EMAIL_ADDRESS][DOMAIN_NAME]"
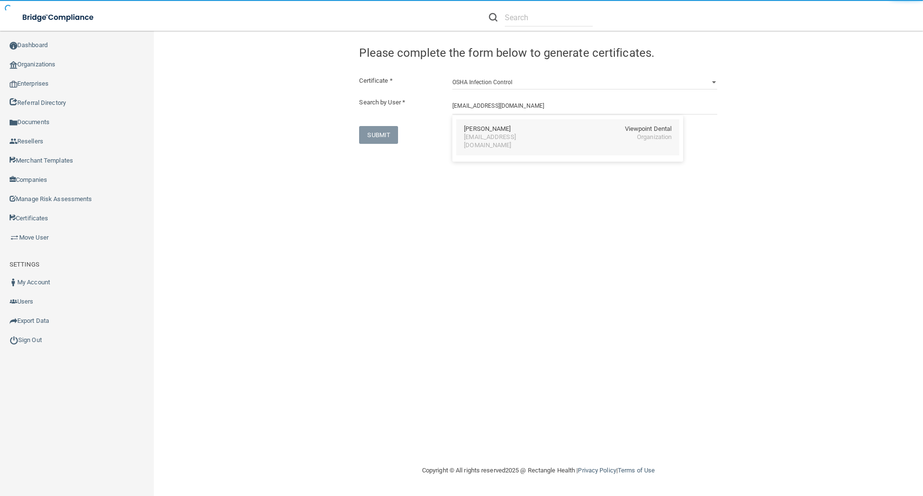
click at [492, 133] on div "[EMAIL_ADDRESS][DOMAIN_NAME]" at bounding box center [505, 141] width 83 height 16
type input "[PERSON_NAME]"
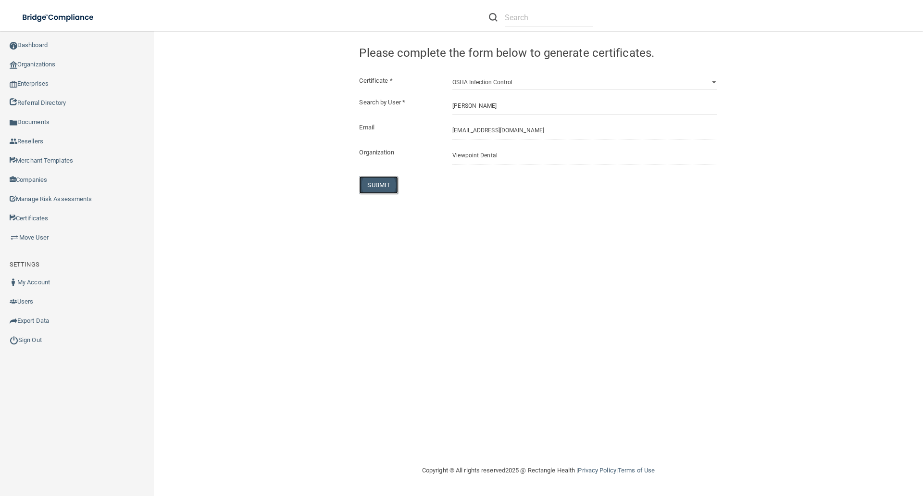
click at [377, 184] on button "SUBMIT" at bounding box center [378, 185] width 39 height 18
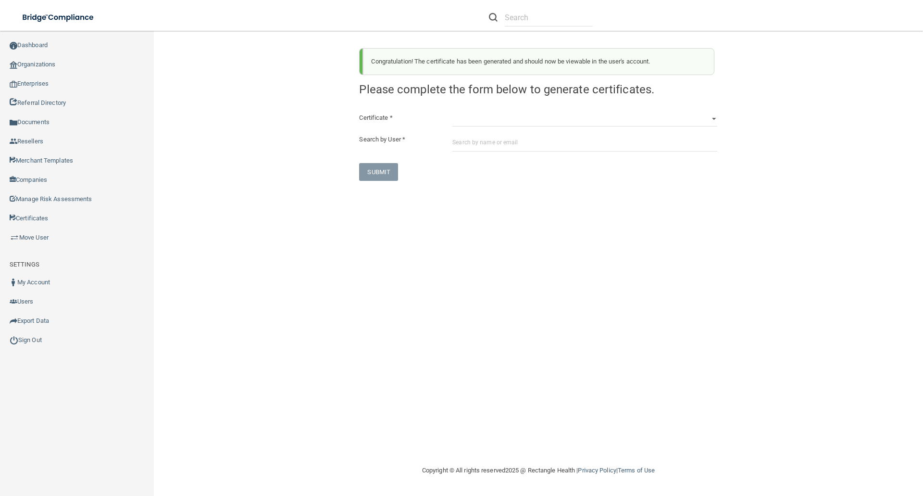
drag, startPoint x: 451, startPoint y: 119, endPoint x: 458, endPoint y: 122, distance: 7.1
click at [451, 119] on div "HIPAA Officer Certification Training OSHA Bloodborne Pathogens OSHA [MEDICAL_DA…" at bounding box center [584, 119] width 279 height 14
click at [464, 119] on select "HIPAA Officer Certification Training OSHA Bloodborne Pathogens OSHA [MEDICAL_DA…" at bounding box center [584, 119] width 265 height 14
select select "3"
click at [452, 112] on select "HIPAA Officer Certification Training OSHA Bloodborne Pathogens OSHA [MEDICAL_DA…" at bounding box center [584, 119] width 265 height 14
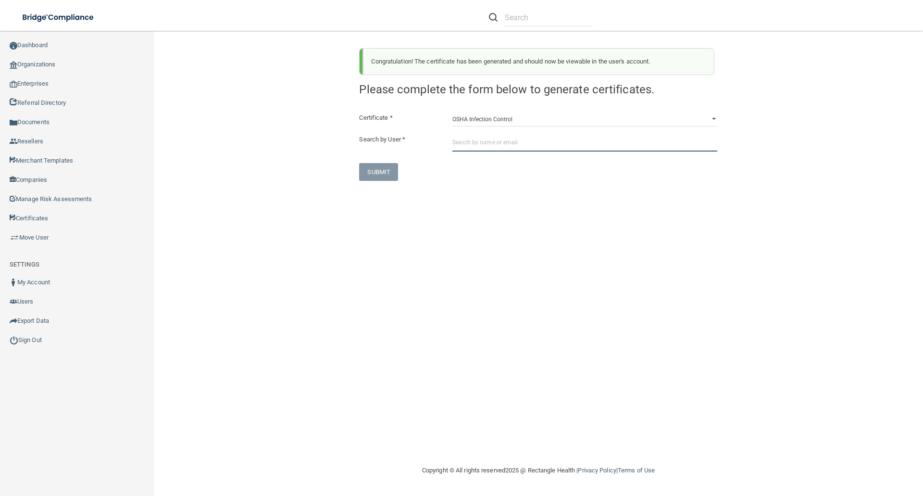
click at [458, 142] on input "text" at bounding box center [584, 143] width 265 height 18
paste input "[EMAIL_ADDRESS][DOMAIN_NAME]"
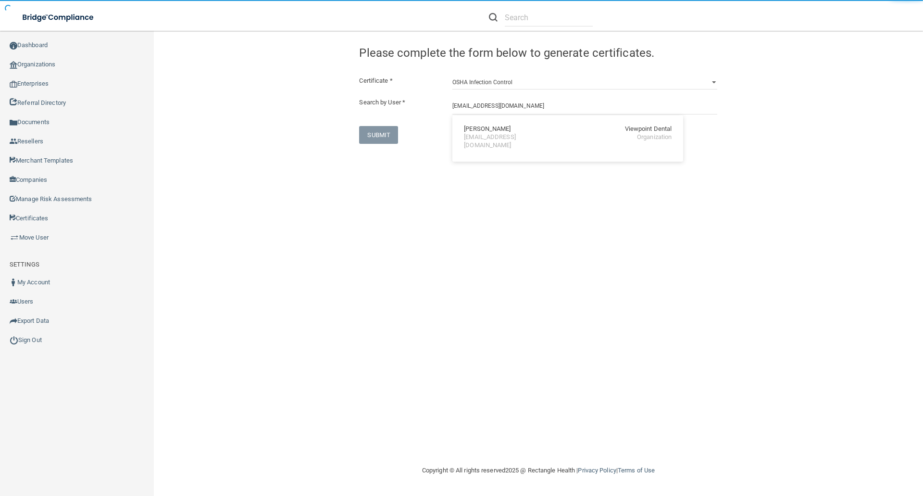
click at [484, 133] on div "[EMAIL_ADDRESS][DOMAIN_NAME]" at bounding box center [505, 141] width 83 height 16
type input "[PERSON_NAME]"
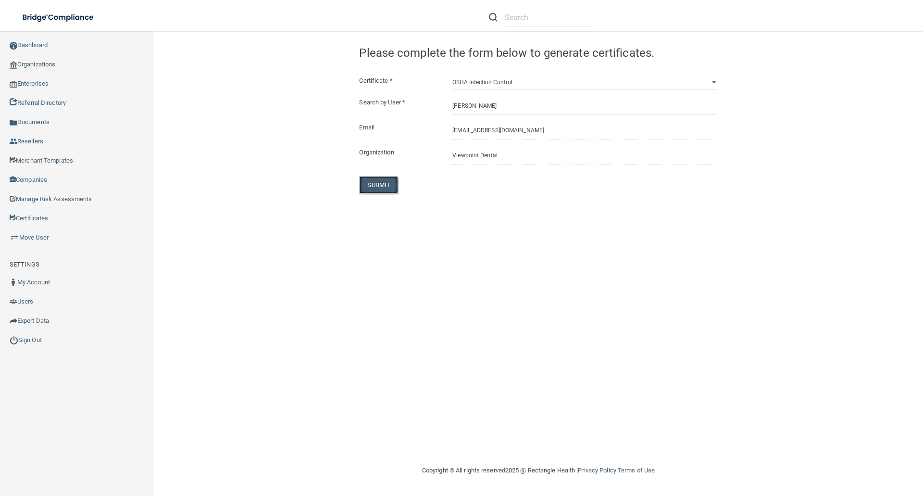
click at [379, 182] on button "SUBMIT" at bounding box center [378, 185] width 39 height 18
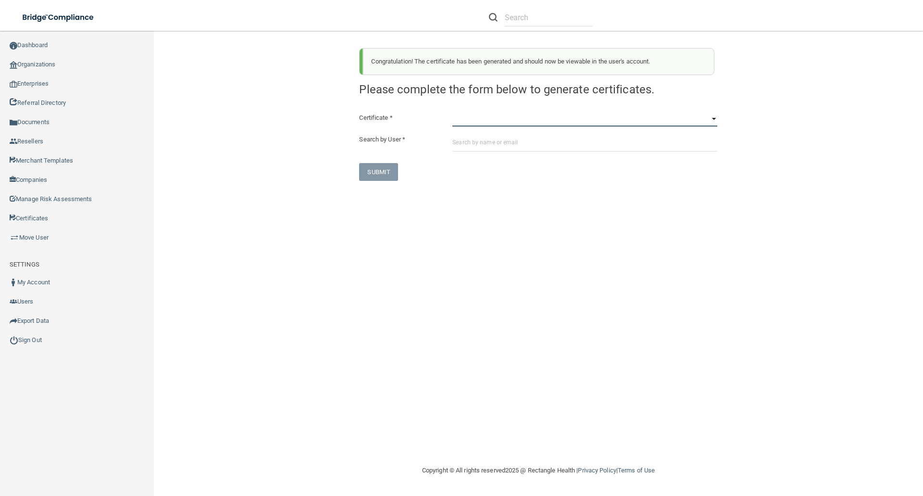
drag, startPoint x: 460, startPoint y: 121, endPoint x: 458, endPoint y: 126, distance: 5.2
click at [460, 121] on select "HIPAA Officer Certification Training OSHA Bloodborne Pathogens OSHA [MEDICAL_DA…" at bounding box center [584, 119] width 265 height 14
select select "3"
click at [452, 112] on select "HIPAA Officer Certification Training OSHA Bloodborne Pathogens OSHA [MEDICAL_DA…" at bounding box center [584, 119] width 265 height 14
click at [460, 141] on input "text" at bounding box center [584, 143] width 265 height 18
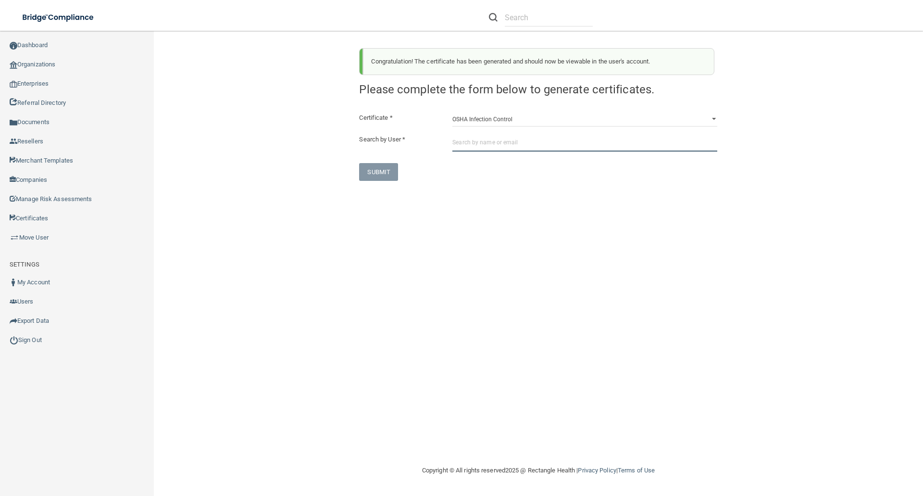
paste input "[EMAIL_ADDRESS][DOMAIN_NAME]"
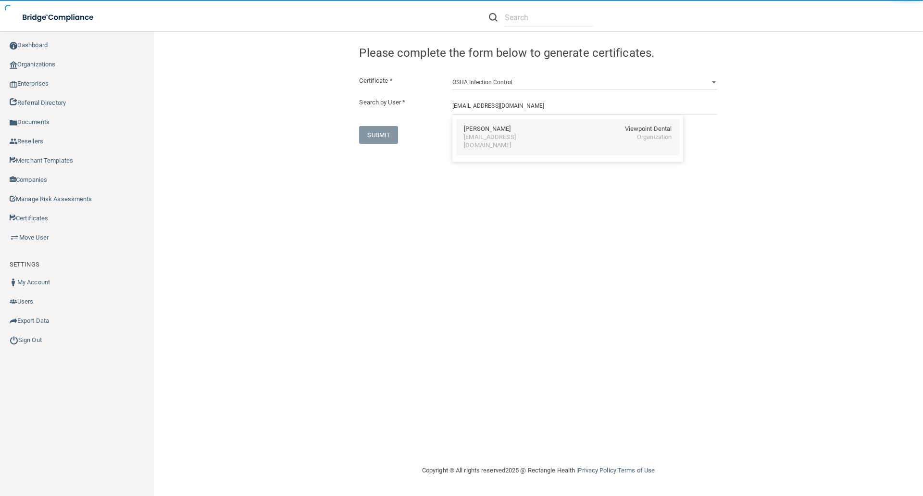
click at [518, 131] on div "[PERSON_NAME] Viewpoint Dental" at bounding box center [568, 129] width 208 height 8
type input "[PERSON_NAME]"
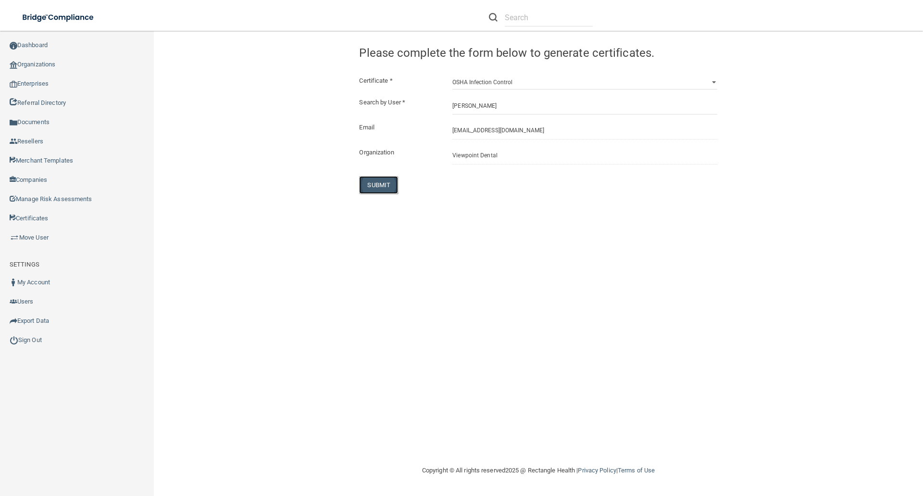
click at [378, 182] on button "SUBMIT" at bounding box center [378, 185] width 39 height 18
select select "?"
